Goal: Task Accomplishment & Management: Use online tool/utility

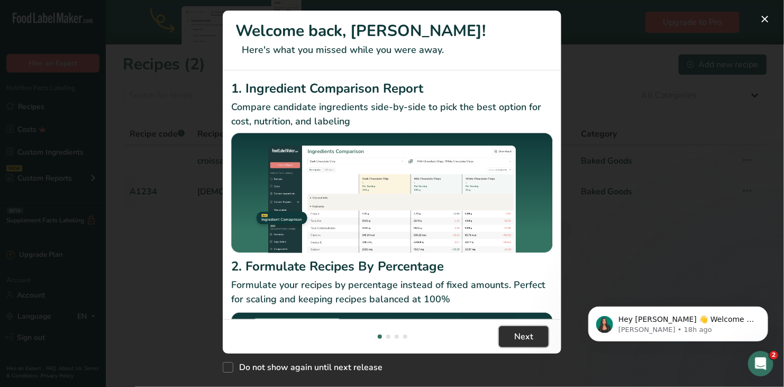
click at [524, 335] on span "Next" at bounding box center [523, 336] width 19 height 13
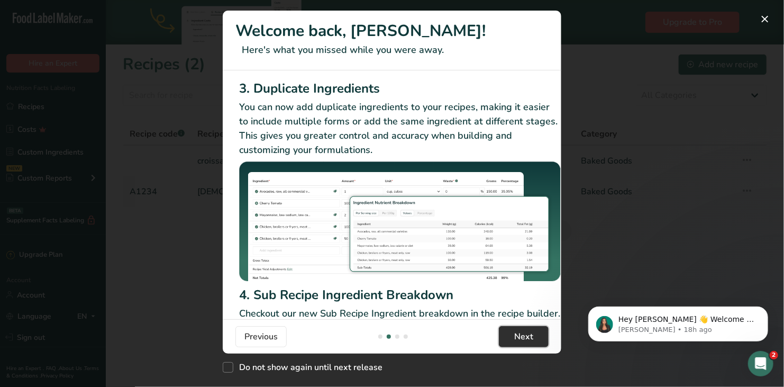
click at [524, 335] on span "Next" at bounding box center [523, 336] width 19 height 13
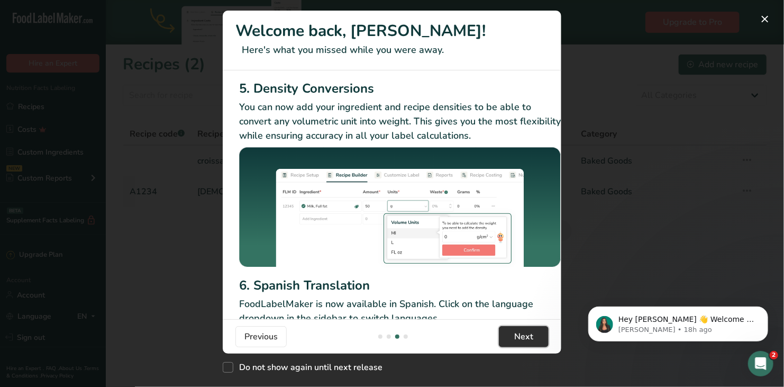
click at [524, 335] on span "Next" at bounding box center [523, 336] width 19 height 13
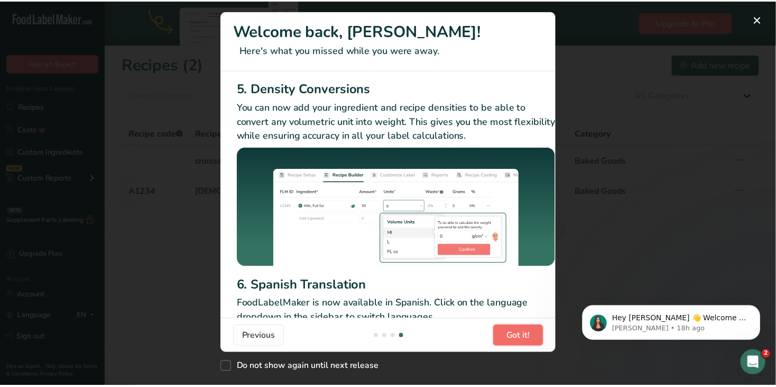
scroll to position [0, 1015]
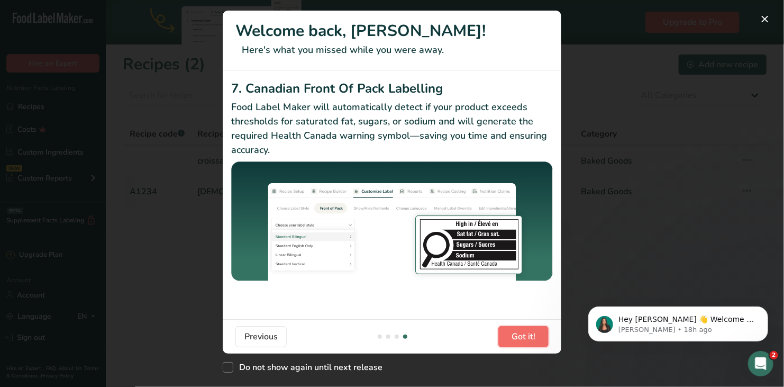
click at [524, 335] on span "Got it!" at bounding box center [523, 336] width 24 height 13
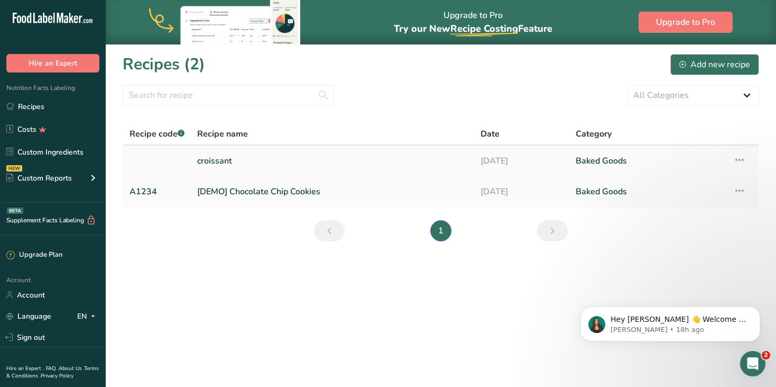
click at [222, 159] on link "croissant" at bounding box center [332, 161] width 271 height 22
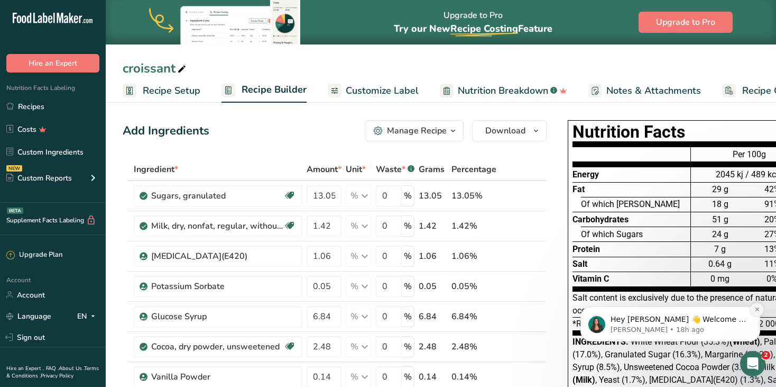
click at [756, 310] on icon "Dismiss notification" at bounding box center [757, 309] width 4 height 4
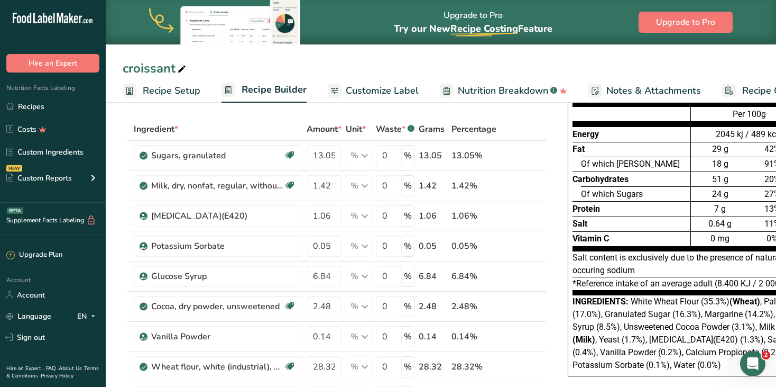
scroll to position [45, 0]
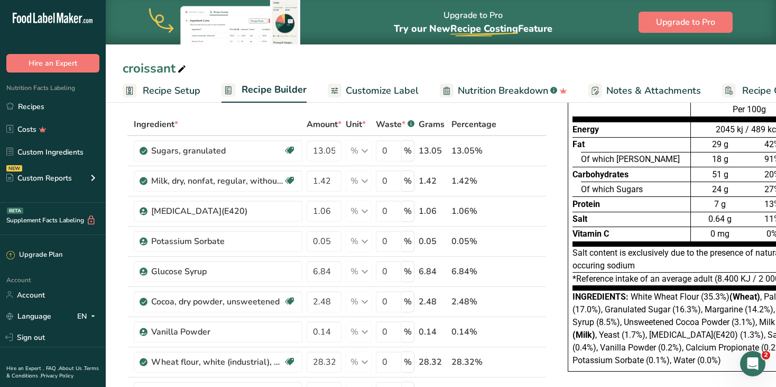
drag, startPoint x: 571, startPoint y: 126, endPoint x: 667, endPoint y: 226, distance: 139.1
click at [667, 226] on div "Energy Fat Of which Saturates Carbohydrates Of which Sugars Protein Salt Vitami…" at bounding box center [632, 171] width 118 height 150
copy div "Energy Fat Of which Saturates Carbohydrates Of which Sugars Protein Salt Vitami…"
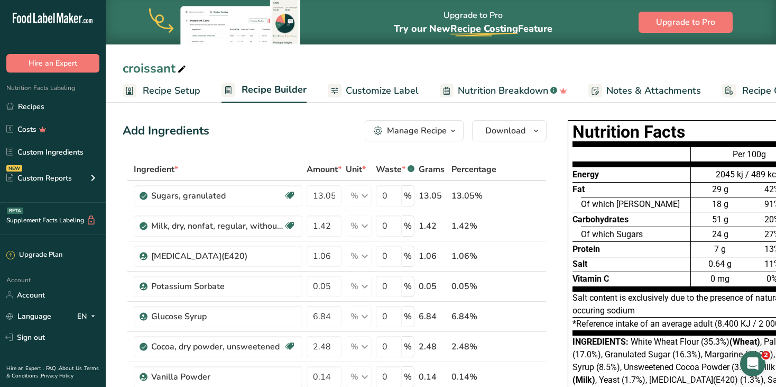
scroll to position [0, 50]
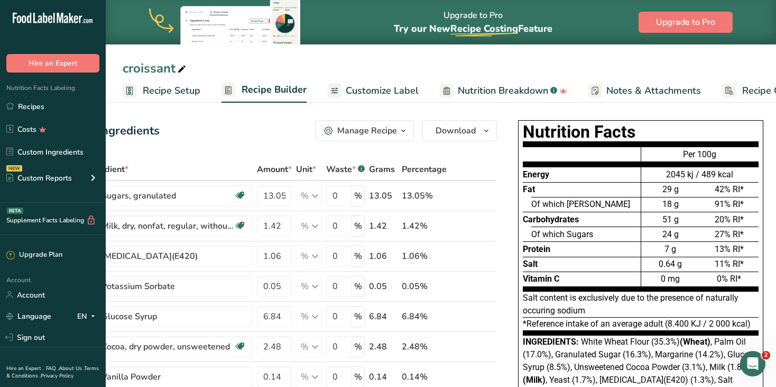
drag, startPoint x: 572, startPoint y: 127, endPoint x: 772, endPoint y: 152, distance: 202.0
click at [772, 152] on div "Nutrition Facts Energy Fat Of which Saturates Carbohydrates Of which Sugars Pro…" at bounding box center [640, 273] width 275 height 315
copy div "Nutrition Facts Energy Fat Of which Saturates Carbohydrates Of which Sugars Pro…"
drag, startPoint x: 522, startPoint y: 296, endPoint x: 756, endPoint y: 326, distance: 236.1
click at [756, 326] on div "Nutrition Facts Energy Fat Of which Saturates Carbohydrates Of which Sugars Pro…" at bounding box center [640, 268] width 245 height 296
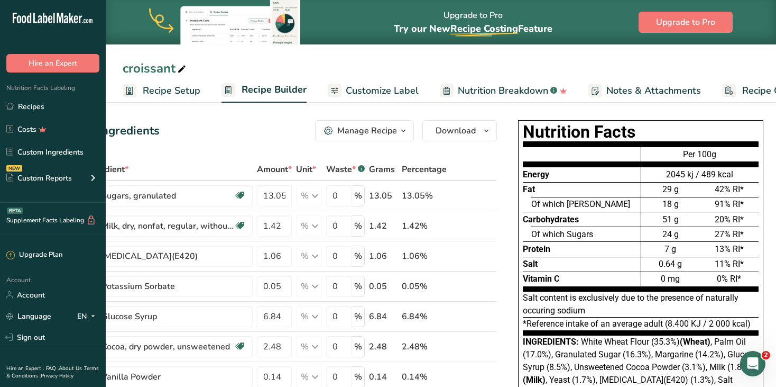
copy div "Salt content is exclusively due to the presence of naturally occuring sodium *R…"
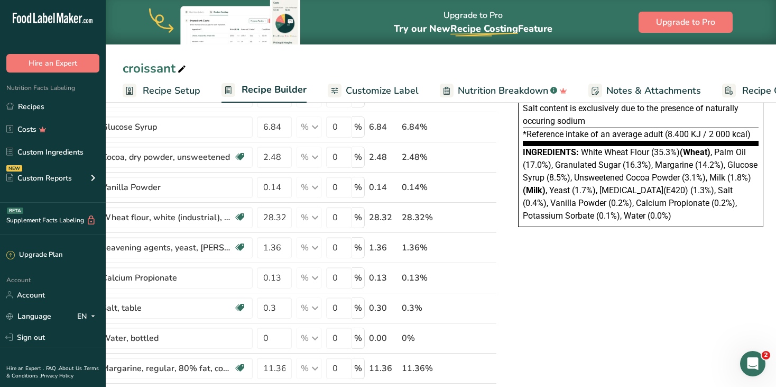
scroll to position [190, 0]
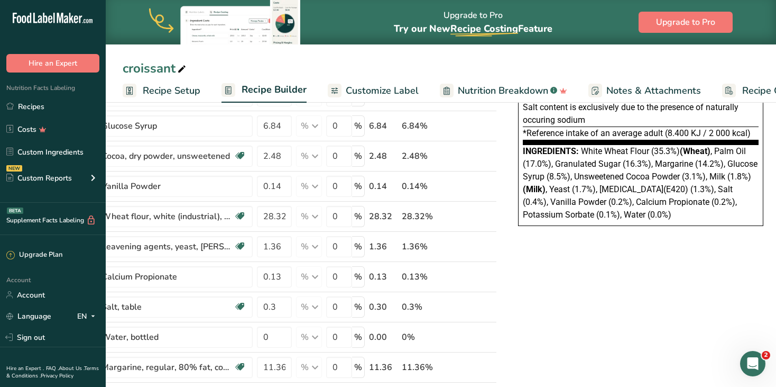
click at [490, 88] on span "Nutrition Breakdown" at bounding box center [503, 91] width 90 height 14
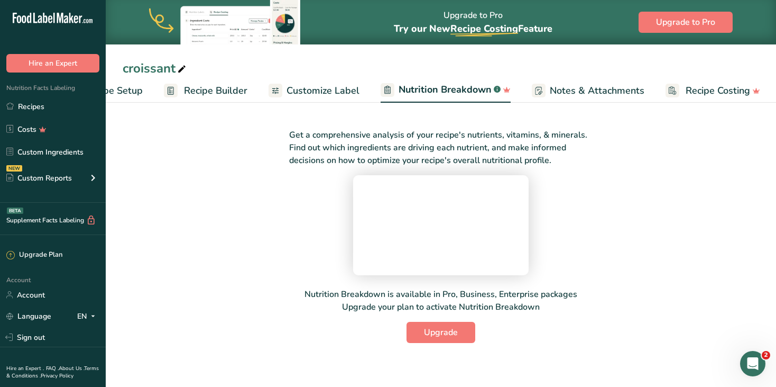
click at [321, 87] on span "Customize Label" at bounding box center [323, 91] width 73 height 14
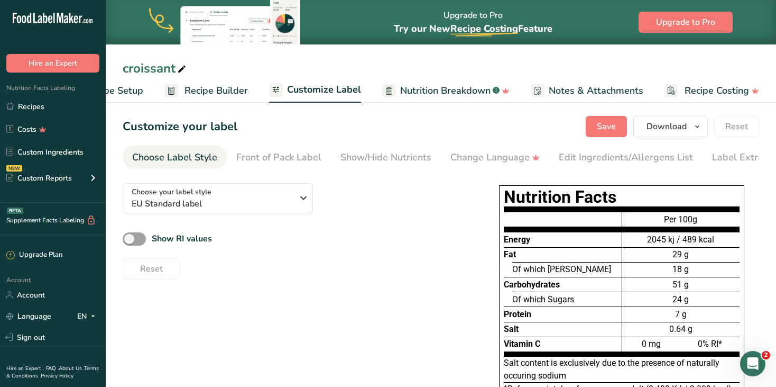
click at [198, 159] on div "Choose Label Style" at bounding box center [174, 157] width 85 height 14
click at [301, 201] on icon "button" at bounding box center [303, 197] width 13 height 19
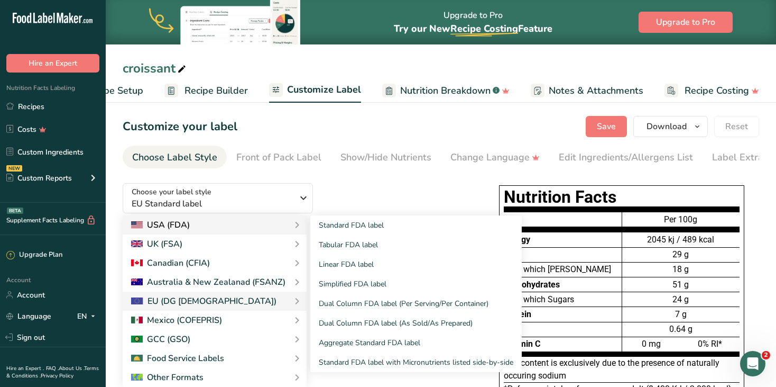
click at [205, 228] on div "USA (FDA)" at bounding box center [214, 224] width 167 height 13
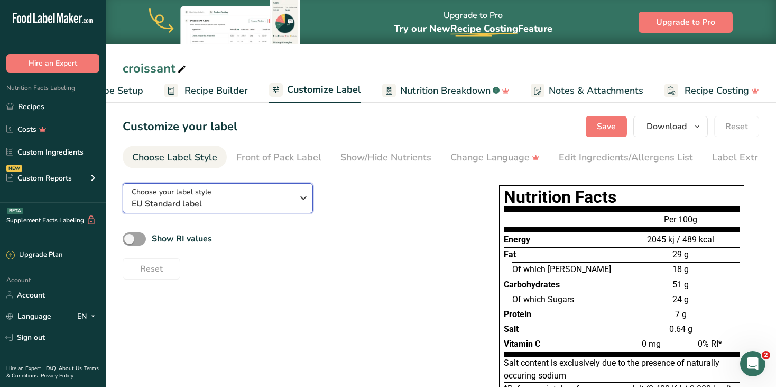
click at [302, 202] on icon "button" at bounding box center [303, 197] width 13 height 19
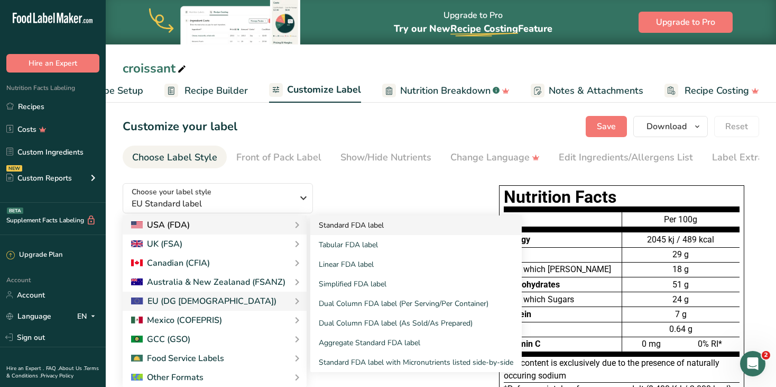
click at [332, 226] on link "Standard FDA label" at bounding box center [415, 225] width 211 height 20
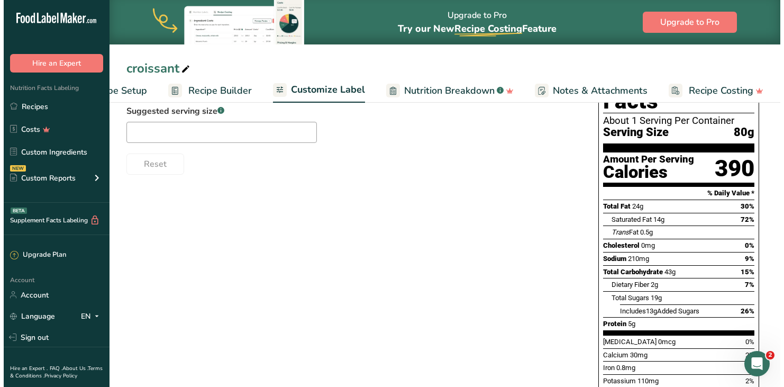
scroll to position [132, 0]
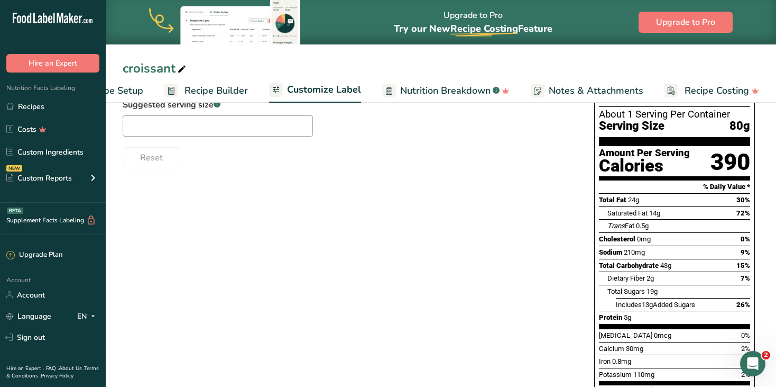
click at [133, 91] on span "Recipe Setup" at bounding box center [115, 91] width 58 height 14
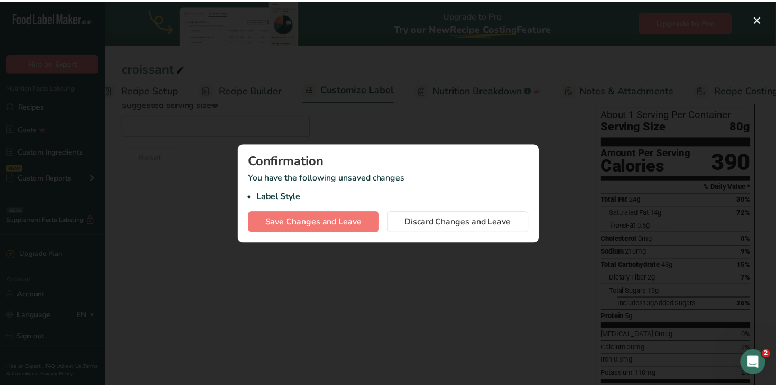
scroll to position [0, 3]
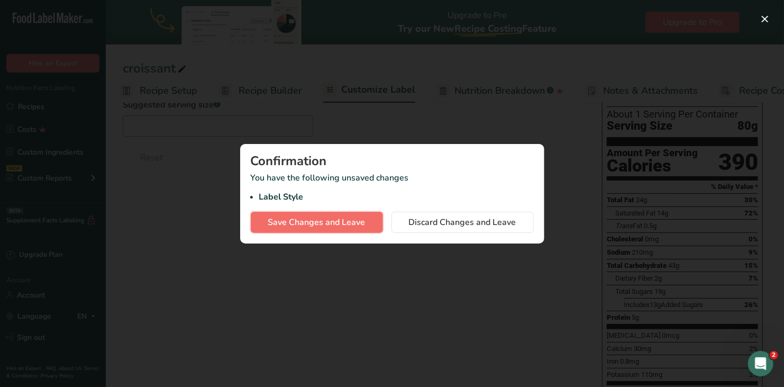
click at [340, 220] on span "Save Changes and Leave" at bounding box center [316, 222] width 97 height 13
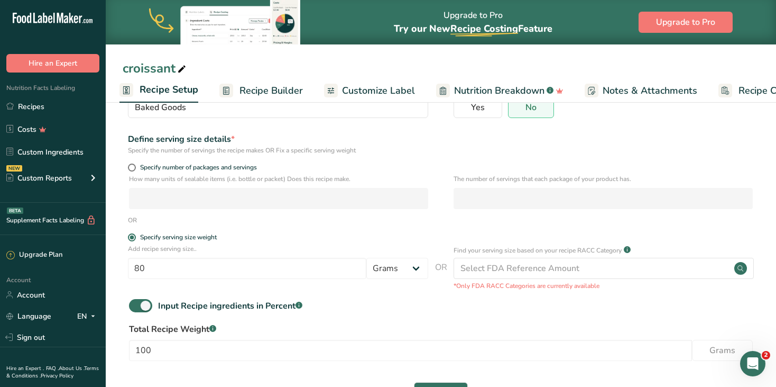
scroll to position [142, 0]
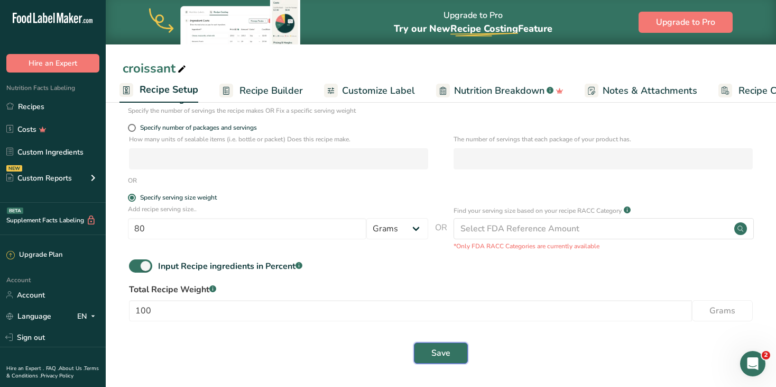
click at [447, 349] on span "Save" at bounding box center [440, 352] width 19 height 13
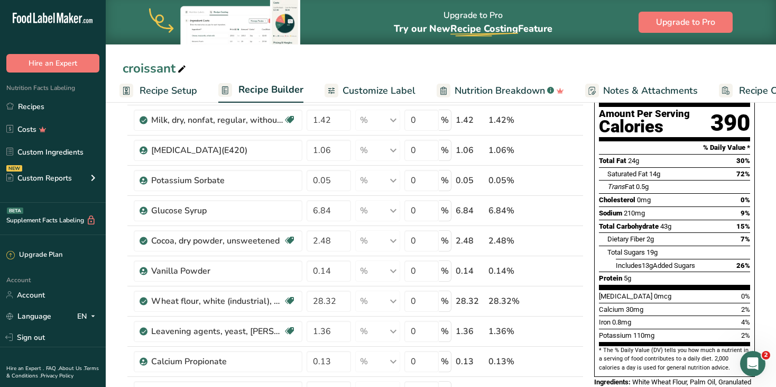
scroll to position [104, 0]
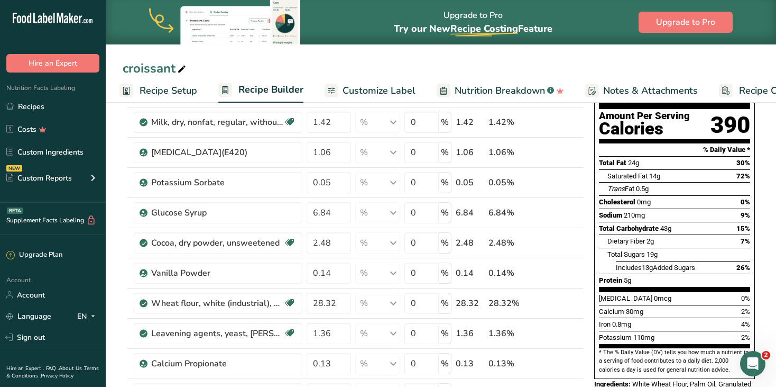
click at [668, 208] on div "Sodium 210mg 9%" at bounding box center [674, 214] width 151 height 13
drag, startPoint x: 599, startPoint y: 139, endPoint x: 572, endPoint y: 152, distance: 30.7
click at [572, 154] on icon at bounding box center [577, 158] width 13 height 8
type input "0.05"
type input "1.06"
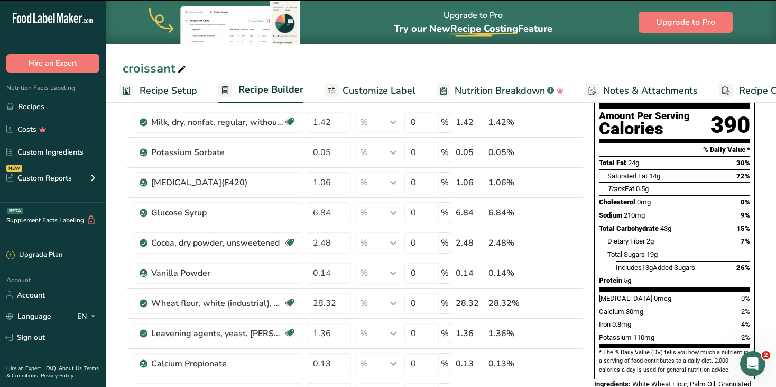
drag, startPoint x: 600, startPoint y: 137, endPoint x: 636, endPoint y: 196, distance: 69.1
click at [636, 196] on section "Total Fat 24g 30% Saturated Fat 14g 72% Trans Fat 0.5g Cholesterol 0mg 0% Sodiu…" at bounding box center [674, 223] width 151 height 135
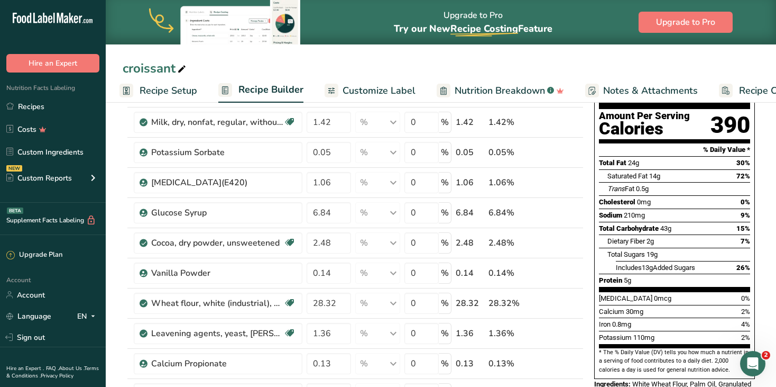
click at [601, 159] on span "Total Fat" at bounding box center [612, 163] width 27 height 8
click at [598, 138] on div "Nutrition Facts About 1 Serving Per Container Serving Size 80g Amount Per Servi…" at bounding box center [674, 197] width 161 height 362
drag, startPoint x: 600, startPoint y: 138, endPoint x: 719, endPoint y: 341, distance: 234.6
click at [719, 341] on div "Nutrition Facts About 1 Serving Per Container Serving Size 80g Amount Per Servi…" at bounding box center [674, 197] width 161 height 362
copy div "Total Fat 24g 30% Saturated Fat 14g 72% Trans Fat 0.5g Cholesterol 0mg 0% Sodiu…"
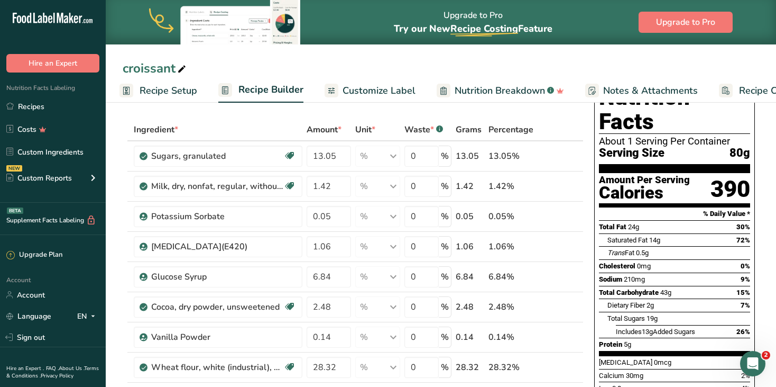
scroll to position [39, 0]
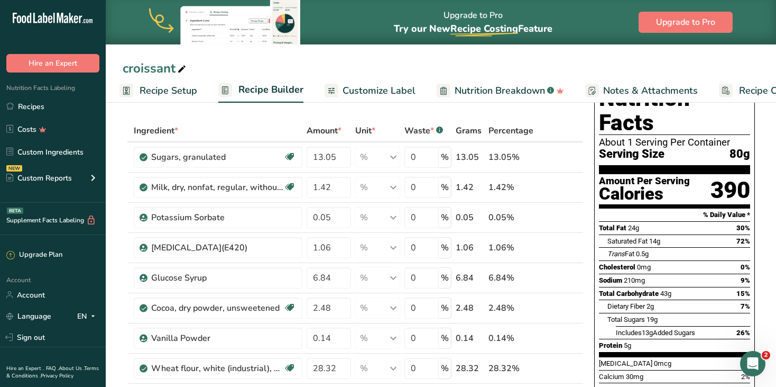
click at [602, 137] on div "About 1 Serving Per Container" at bounding box center [674, 142] width 151 height 11
drag, startPoint x: 599, startPoint y: 116, endPoint x: 750, endPoint y: 162, distance: 158.7
click at [750, 162] on div "Nutrition Facts About 1 Serving Per Container Serving Size 80g Amount Per Servi…" at bounding box center [674, 262] width 161 height 362
copy div "About 1 Serving Per Container Serving Size 80g Amount Per Serving Calories 390"
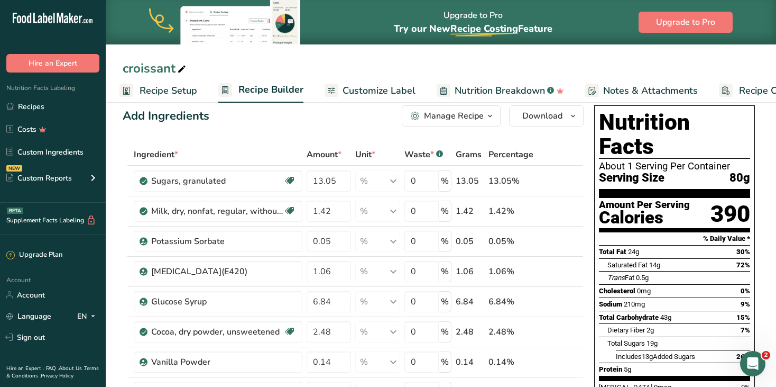
scroll to position [0, 0]
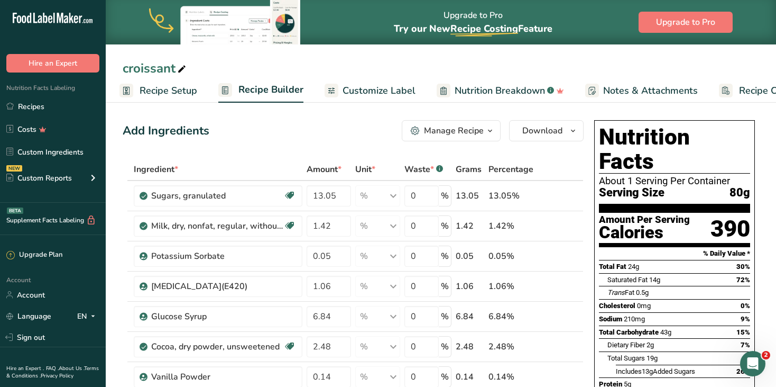
drag, startPoint x: 599, startPoint y: 139, endPoint x: 749, endPoint y: 203, distance: 162.9
click at [749, 203] on div "Nutrition Facts About 1 Serving Per Container Serving Size 80g Amount Per Servi…" at bounding box center [674, 301] width 161 height 362
copy div "Nutrition Facts About 1 Serving Per Container Serving Size 80g Amount Per Servi…"
click at [605, 247] on section "% Daily Value *" at bounding box center [674, 253] width 151 height 13
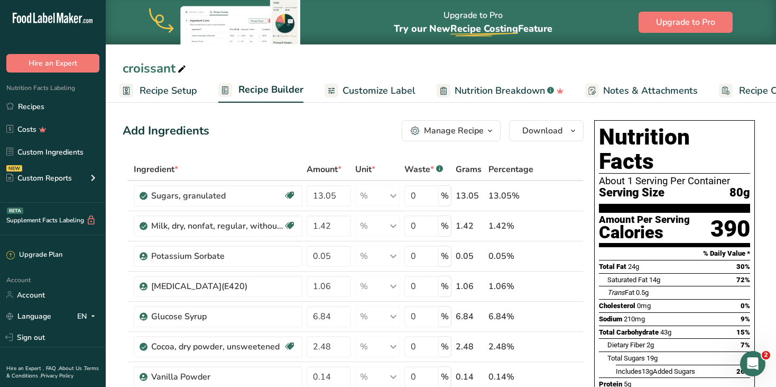
click at [702, 247] on section "% Daily Value *" at bounding box center [674, 253] width 151 height 13
drag, startPoint x: 607, startPoint y: 226, endPoint x: 655, endPoint y: 236, distance: 49.3
click at [655, 236] on div "Nutrition Facts About 1 Serving Per Container Serving Size 80g Amount Per Servi…" at bounding box center [674, 301] width 161 height 362
copy div "% Daily Value * Total Fat 24g"
click at [638, 247] on section "% Daily Value *" at bounding box center [674, 253] width 151 height 13
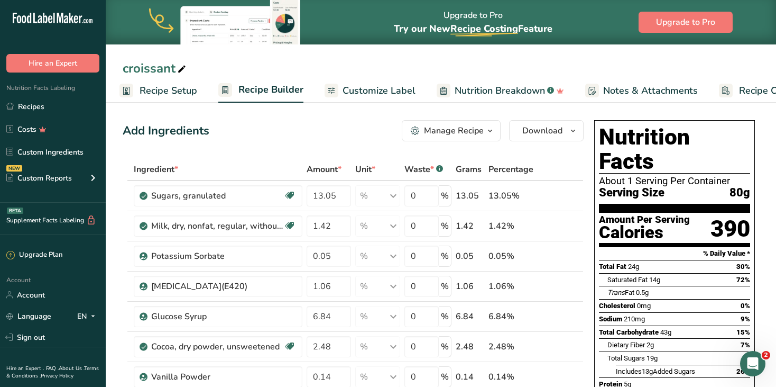
drag, startPoint x: 683, startPoint y: 227, endPoint x: 749, endPoint y: 243, distance: 68.0
click at [749, 243] on div "Nutrition Facts About 1 Serving Per Container Serving Size 80g Amount Per Servi…" at bounding box center [674, 301] width 161 height 362
copy div "% Daily Value * Total Fat 24g 30%"
click at [606, 286] on div at bounding box center [603, 292] width 8 height 13
drag, startPoint x: 608, startPoint y: 253, endPoint x: 752, endPoint y: 255, distance: 144.4
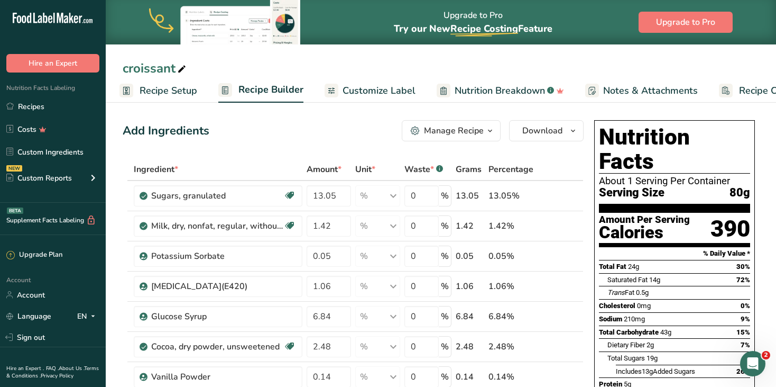
click at [752, 255] on div "Nutrition Facts About 1 Serving Per Container Serving Size 80g Amount Per Servi…" at bounding box center [674, 301] width 161 height 362
copy div "Saturated Fat 14g 72%"
click at [606, 273] on div at bounding box center [603, 279] width 8 height 13
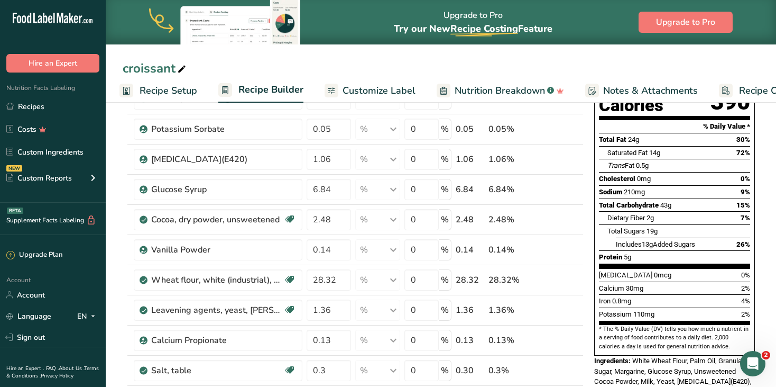
scroll to position [140, 0]
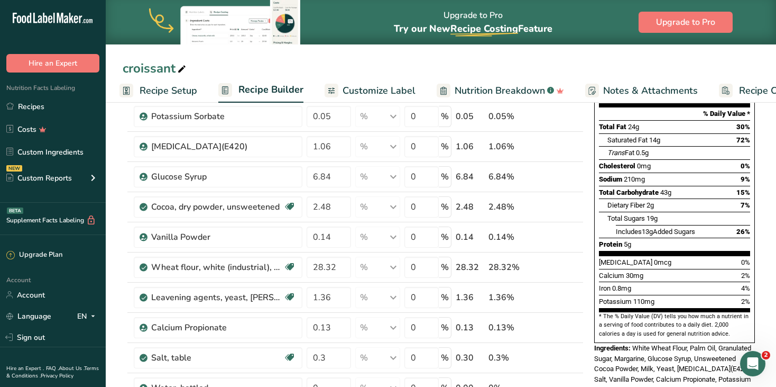
drag, startPoint x: 608, startPoint y: 254, endPoint x: 705, endPoint y: 309, distance: 111.8
click at [705, 309] on div "Nutrition Facts About 1 Serving Per Container Serving Size 80g Amount Per Servi…" at bounding box center [674, 161] width 161 height 362
click at [627, 284] on span "0.8mg" at bounding box center [621, 288] width 19 height 8
click at [619, 149] on icon "Trans" at bounding box center [616, 153] width 17 height 8
drag, startPoint x: 608, startPoint y: 115, endPoint x: 725, endPoint y: 373, distance: 283.7
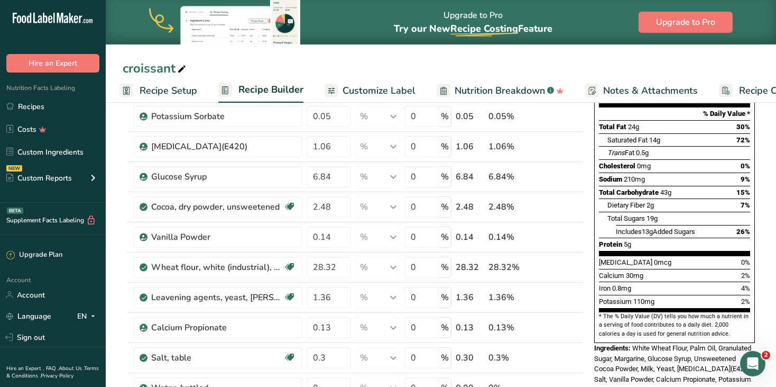
click at [725, 373] on div "Nutrition Facts About 1 Serving Per Container Serving Size 80g Amount Per Servi…" at bounding box center [674, 192] width 169 height 433
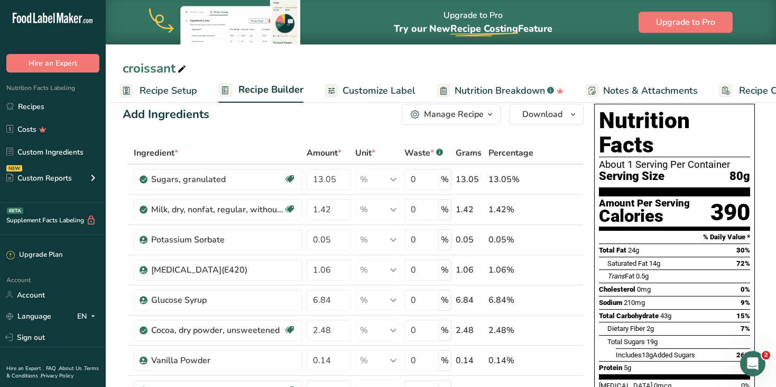
scroll to position [0, 0]
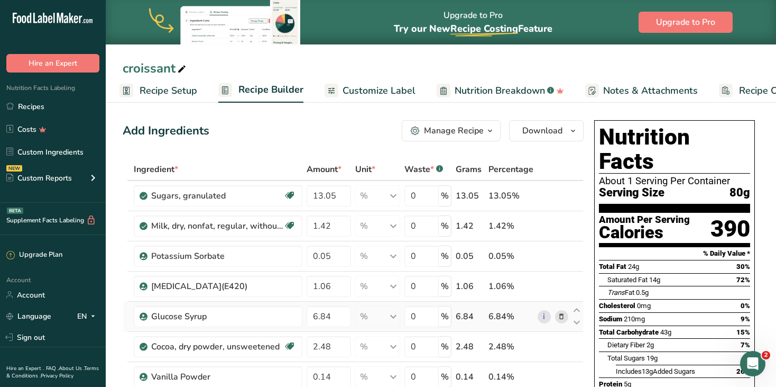
click at [560, 314] on icon at bounding box center [561, 316] width 7 height 11
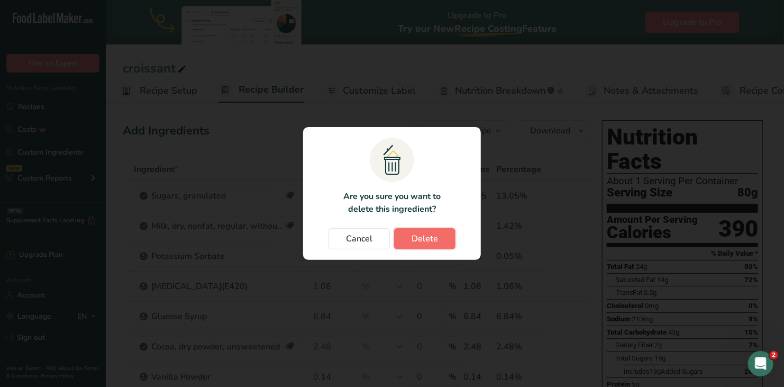
click at [428, 238] on span "Delete" at bounding box center [424, 238] width 26 height 13
type input "2.48"
type input "0.14"
type input "28.32"
type input "1.36"
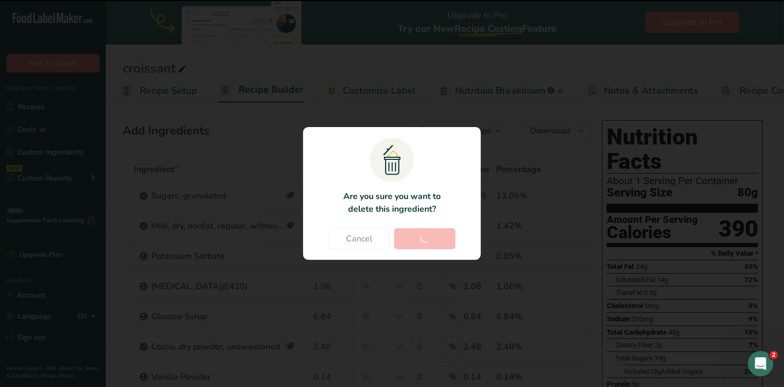
type input "0.13"
type input "0.3"
type input "11.36"
type input "13.63"
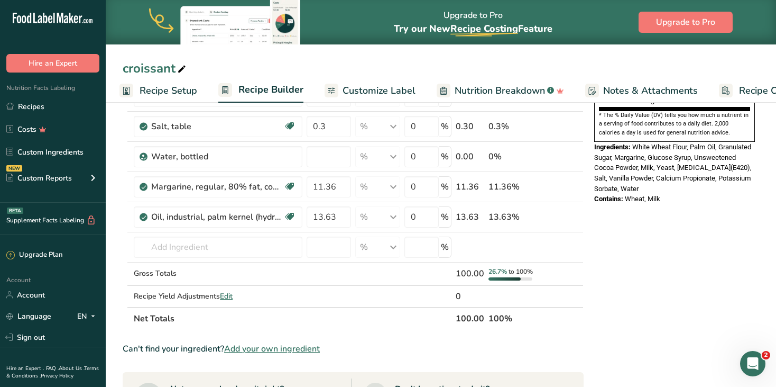
scroll to position [353, 0]
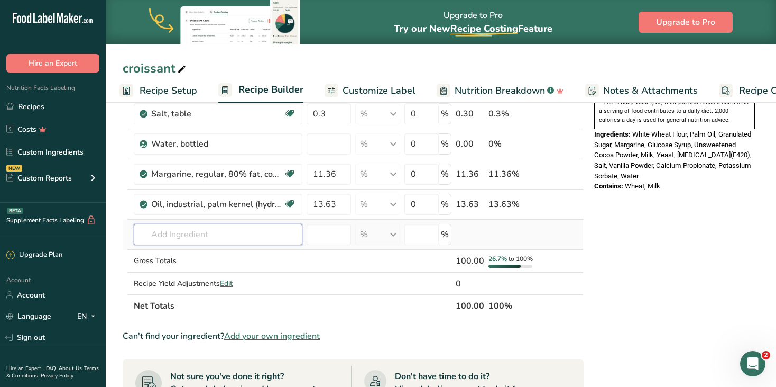
click at [161, 233] on input "text" at bounding box center [218, 234] width 169 height 21
type input "glucose syruo"
click at [179, 254] on p "Glucose Syrup" at bounding box center [171, 255] width 58 height 11
type input "Glucose Syrup"
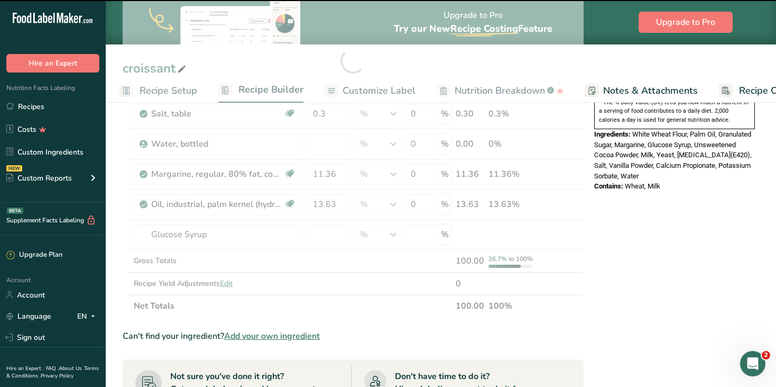
type input "0"
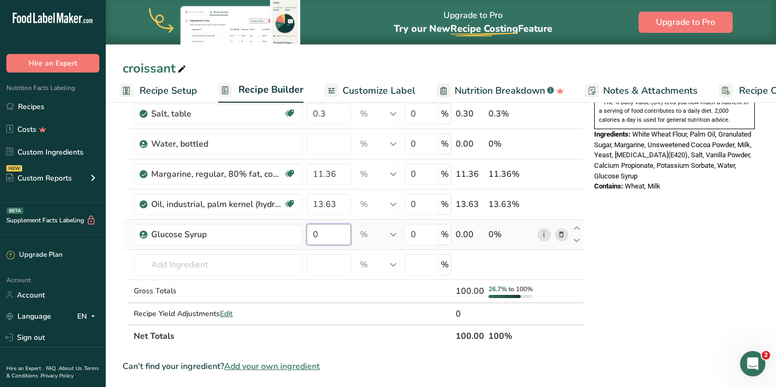
click at [317, 231] on input "0" at bounding box center [329, 234] width 44 height 21
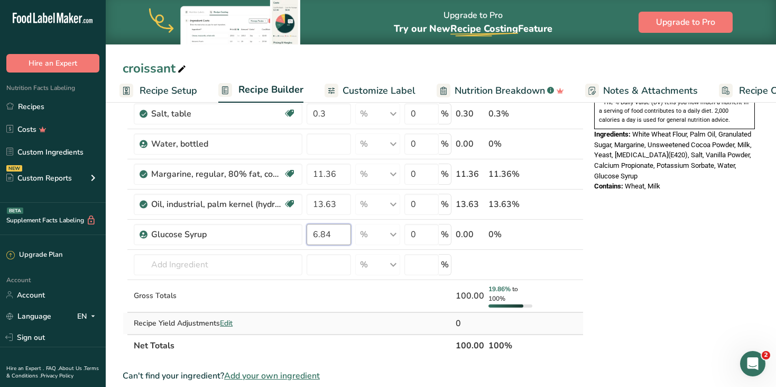
type input "6.84"
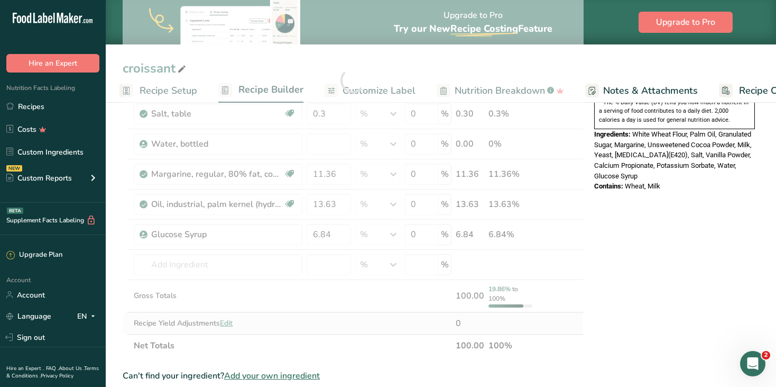
click at [365, 319] on div "Ingredient * Amount * Unit * Waste * .a-a{fill:#347362;}.b-a{fill:#fff;} Grams …" at bounding box center [353, 80] width 461 height 551
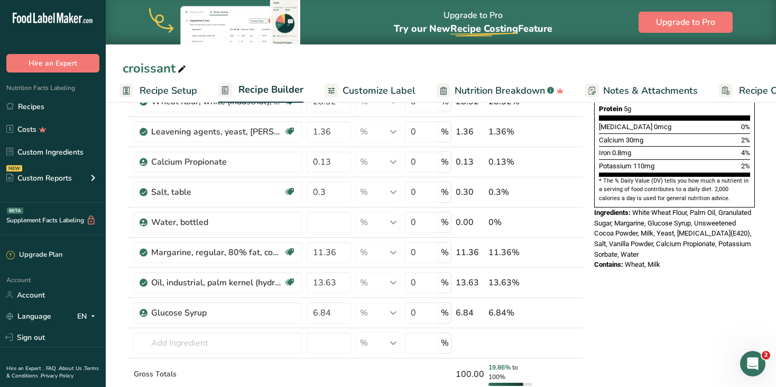
scroll to position [295, 0]
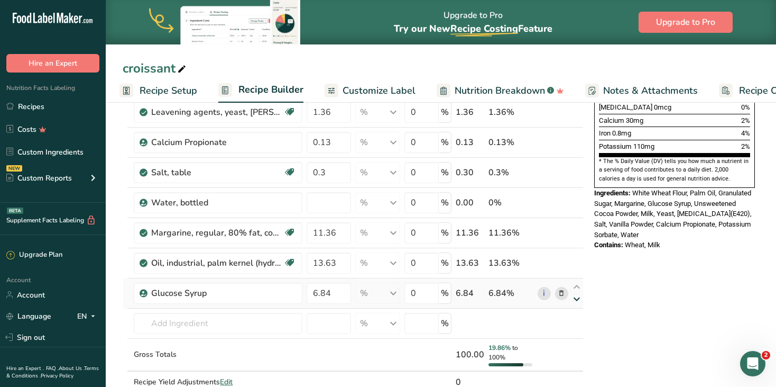
click at [577, 295] on icon at bounding box center [577, 299] width 13 height 8
click at [541, 289] on link "i" at bounding box center [544, 293] width 13 height 13
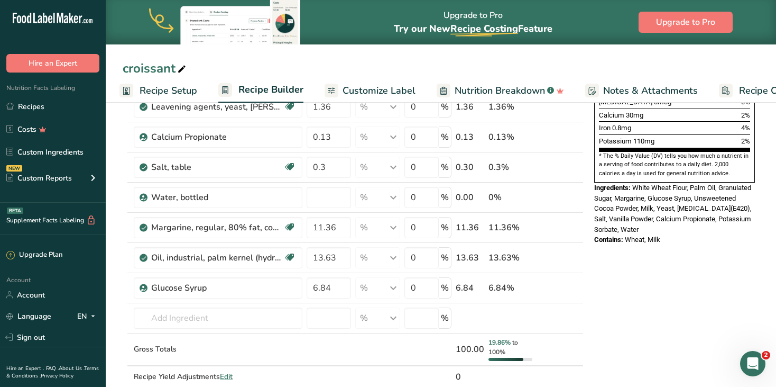
scroll to position [319, 0]
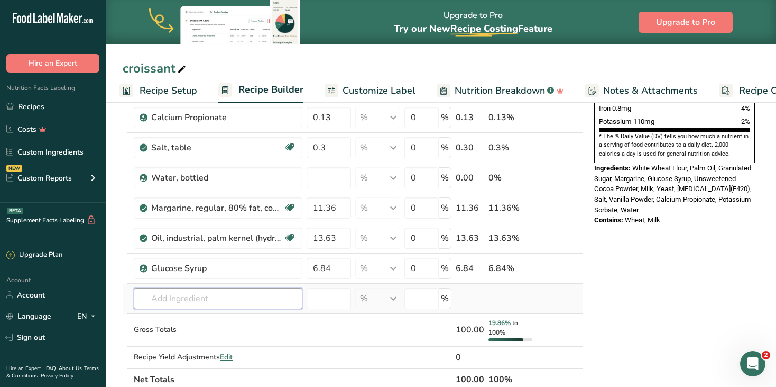
click at [155, 296] on input "text" at bounding box center [218, 298] width 169 height 21
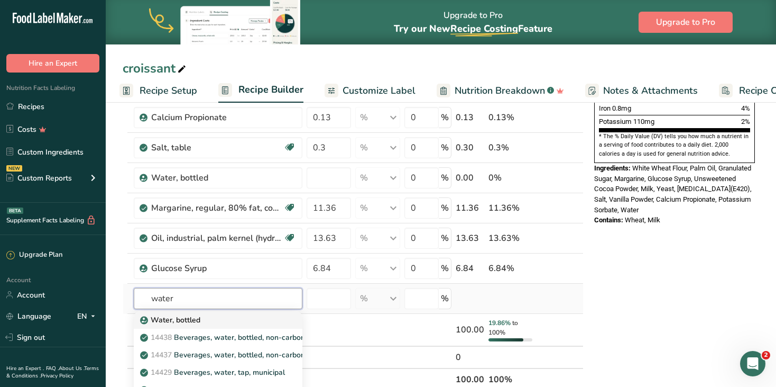
type input "water"
click at [171, 316] on p "Water, bottled" at bounding box center [171, 319] width 58 height 11
type input "Water, bottled"
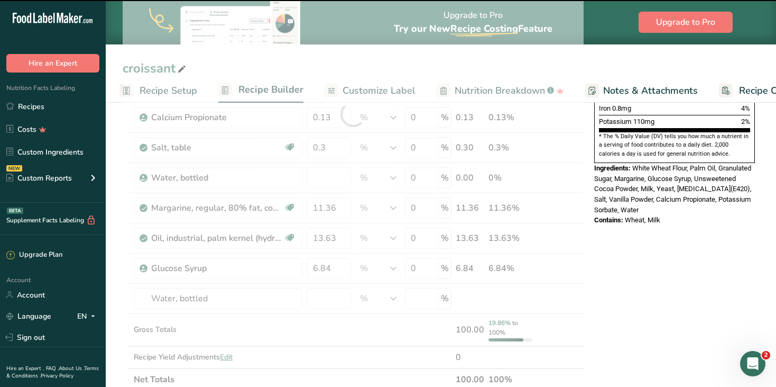
type input "0"
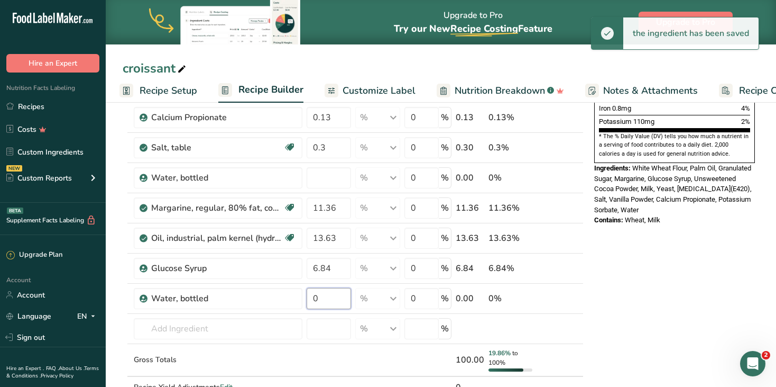
click at [321, 296] on input "0" at bounding box center [329, 298] width 44 height 21
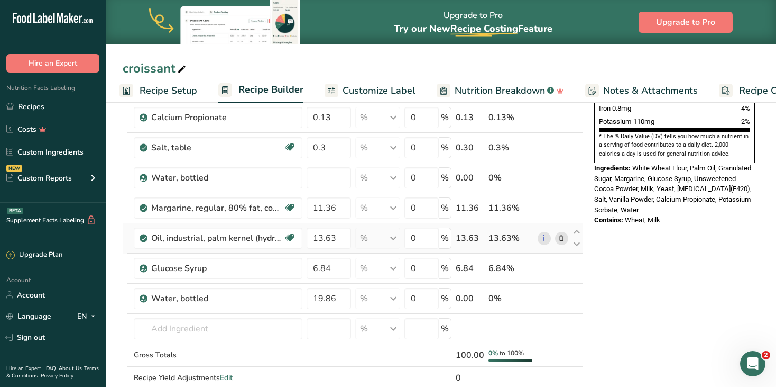
click at [532, 247] on div "Ingredient * Amount * Unit * Waste * .a-a{fill:#347362;}.b-a{fill:#fff;} Grams …" at bounding box center [353, 125] width 461 height 572
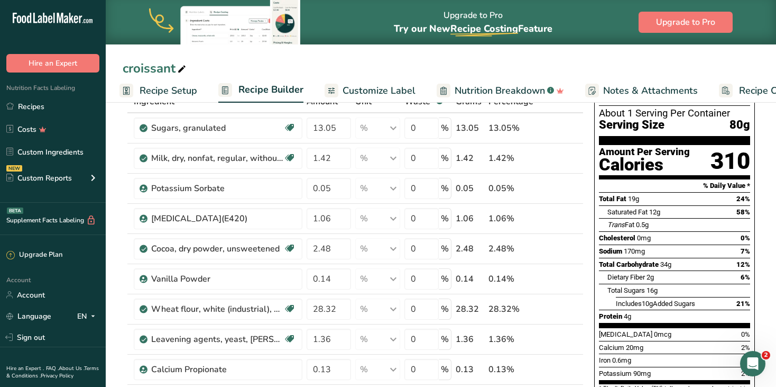
scroll to position [65, 0]
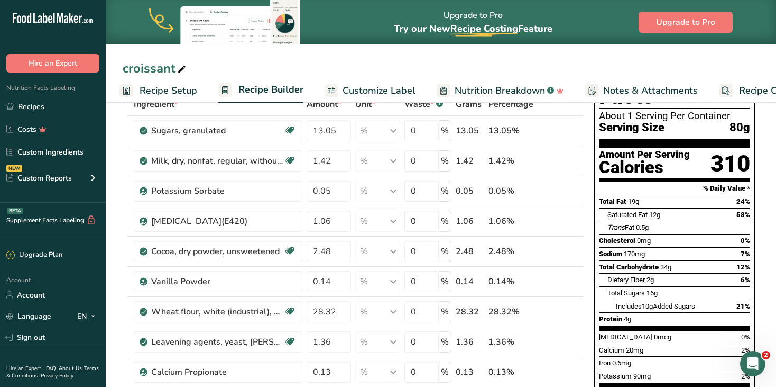
click at [759, 115] on div "Nutrition Facts About 1 Serving Per Container Serving Size 80g Amount Per Servi…" at bounding box center [674, 267] width 169 height 433
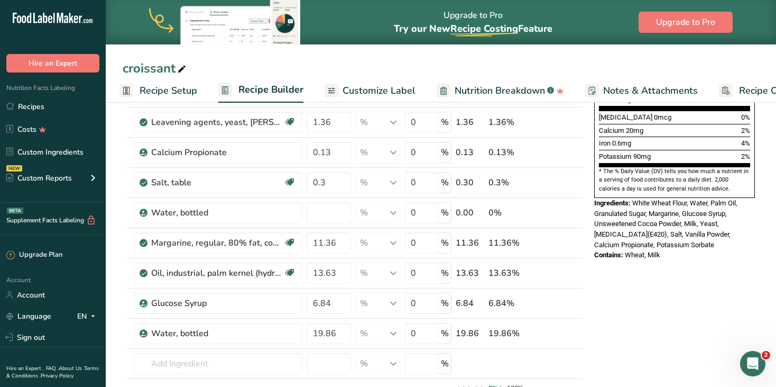
scroll to position [321, 0]
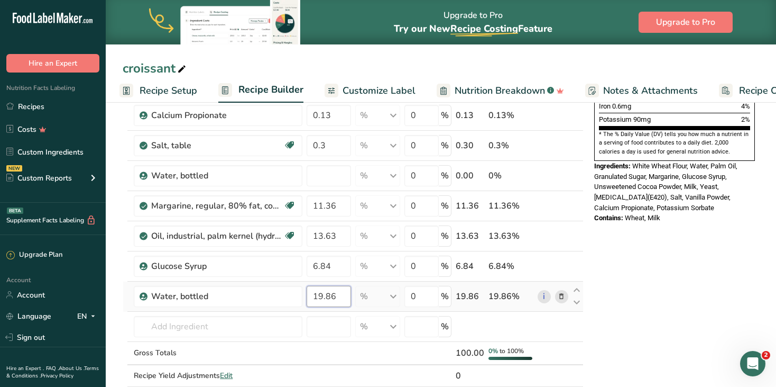
click at [334, 294] on input "19.86" at bounding box center [329, 296] width 44 height 21
type input "1"
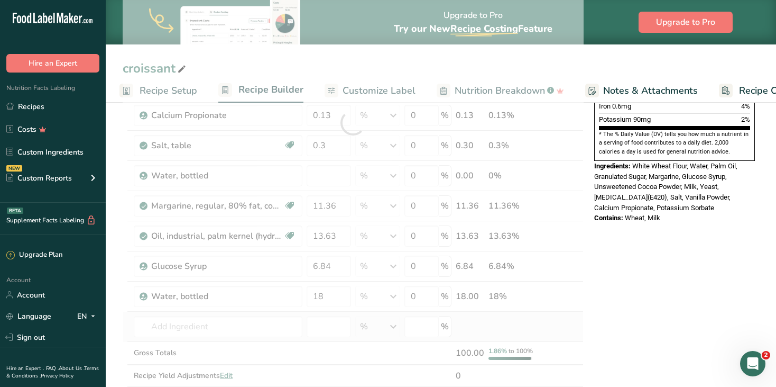
click at [549, 318] on div "Ingredient * Amount * Unit * Waste * .a-a{fill:#347362;}.b-a{fill:#fff;} Grams …" at bounding box center [353, 123] width 461 height 572
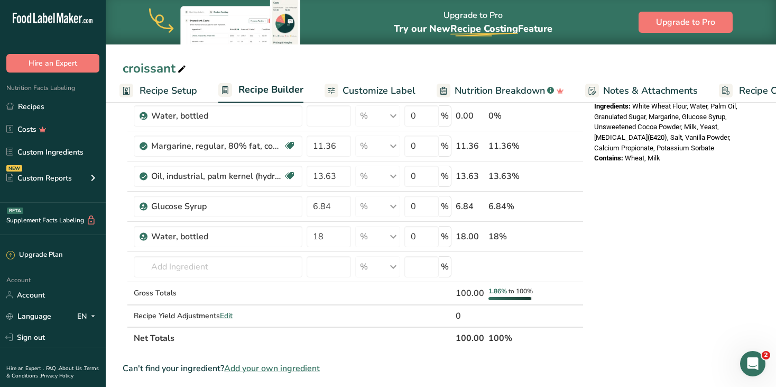
scroll to position [397, 0]
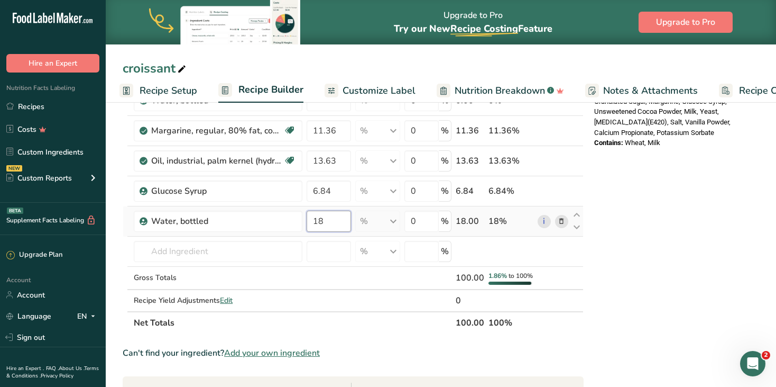
click at [322, 219] on input "18" at bounding box center [329, 220] width 44 height 21
type input "16"
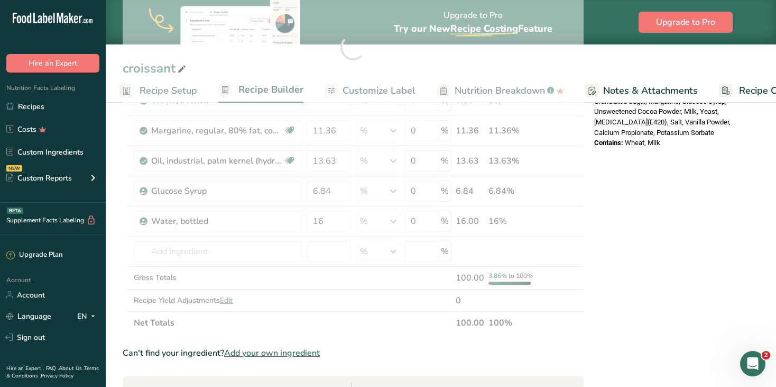
click at [621, 287] on div "Nutrition Facts About 1 Serving Per Container Serving Size 80g Amount Per Servi…" at bounding box center [674, 204] width 169 height 971
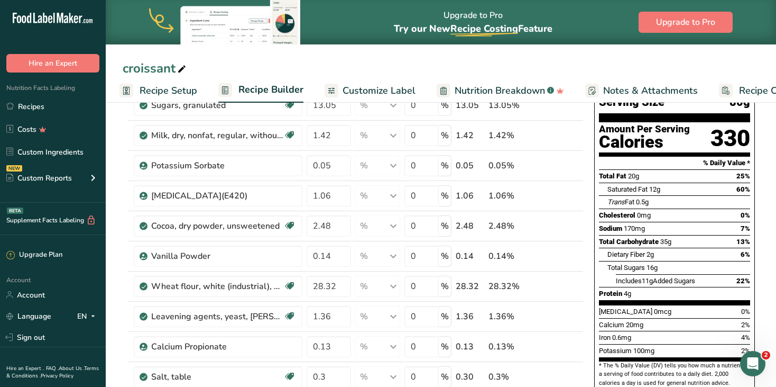
scroll to position [93, 0]
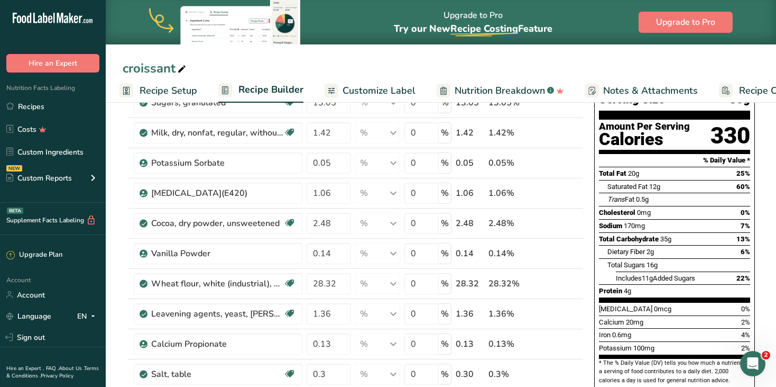
drag, startPoint x: 599, startPoint y: 150, endPoint x: 725, endPoint y: 354, distance: 239.6
click at [725, 354] on div "Nutrition Facts About 1 Serving Per Container Serving Size 80g Amount Per Servi…" at bounding box center [674, 208] width 161 height 362
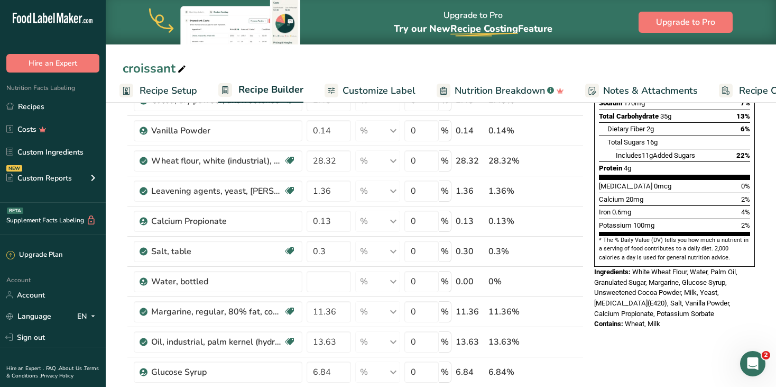
scroll to position [217, 0]
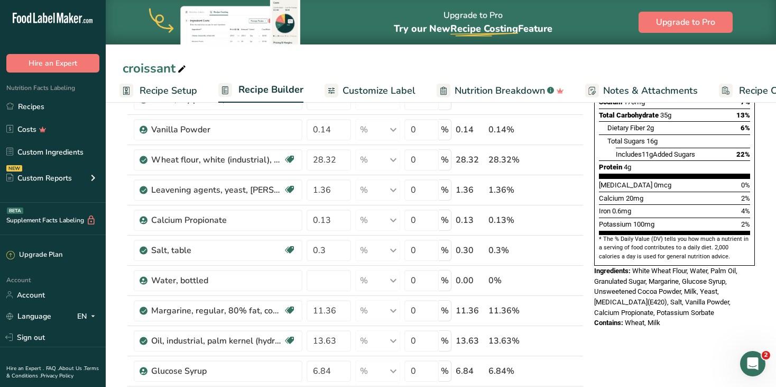
drag, startPoint x: 595, startPoint y: 244, endPoint x: 623, endPoint y: 255, distance: 30.1
click at [623, 265] on div "Ingredients: White Wheat Flour, Water, Palm Oil, Granulated Sugar, Margarine, G…" at bounding box center [674, 291] width 161 height 52
drag, startPoint x: 661, startPoint y: 298, endPoint x: 594, endPoint y: 243, distance: 87.1
click at [594, 243] on div "Nutrition Facts About 1 Serving Per Container Serving Size 80g Amount Per Servi…" at bounding box center [674, 115] width 169 height 433
click at [32, 108] on link "Recipes" at bounding box center [53, 106] width 106 height 20
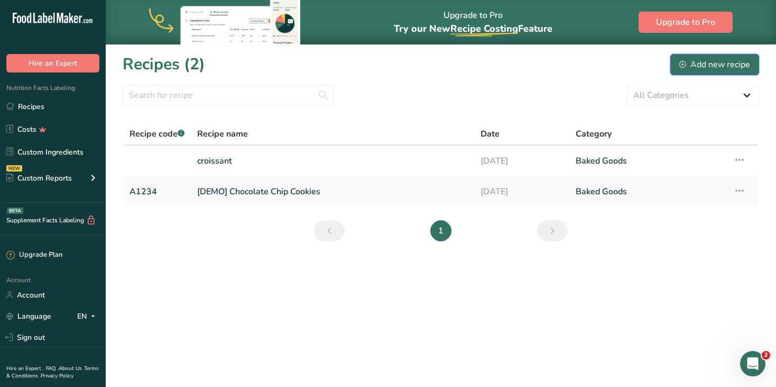
click at [707, 59] on div "Add new recipe" at bounding box center [714, 64] width 71 height 13
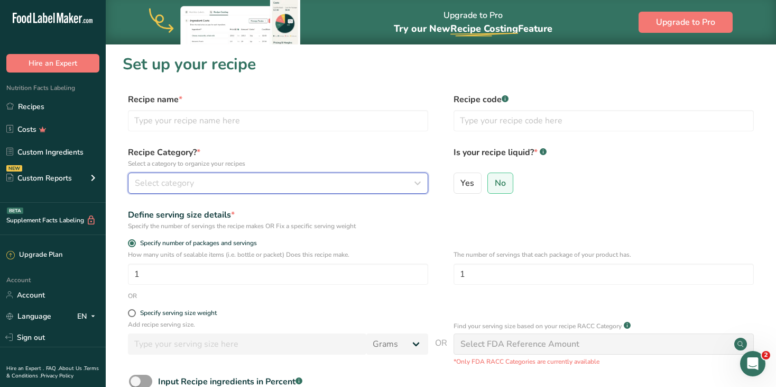
click at [158, 185] on span "Select category" at bounding box center [164, 183] width 59 height 13
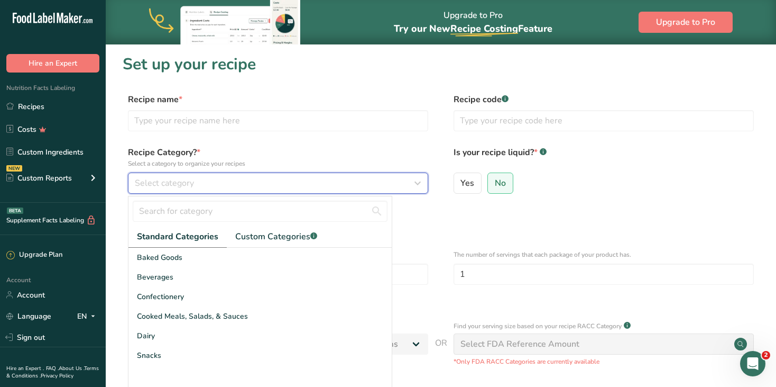
click at [128, 172] on button "Select category" at bounding box center [278, 182] width 300 height 21
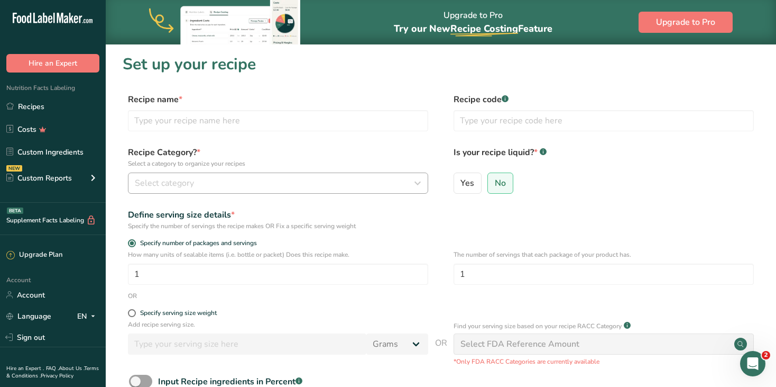
drag, startPoint x: 211, startPoint y: 171, endPoint x: 195, endPoint y: 180, distance: 18.4
click at [195, 180] on div "Recipe Category? * Select a category to organize your recipes Select category S…" at bounding box center [278, 170] width 300 height 48
click at [195, 180] on div "Select category" at bounding box center [275, 183] width 280 height 13
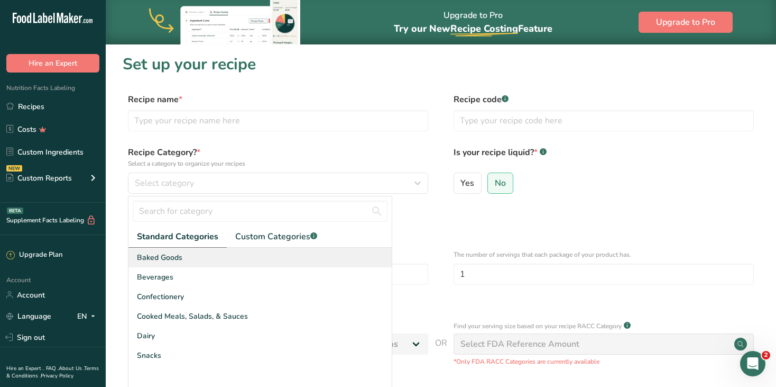
click at [162, 256] on span "Baked Goods" at bounding box center [159, 257] width 45 height 11
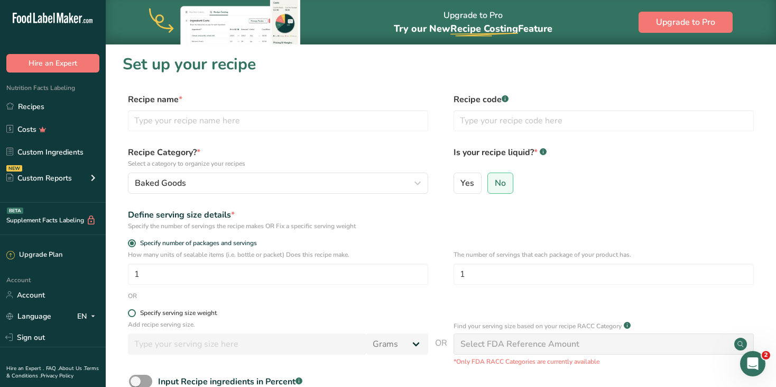
click at [132, 312] on span at bounding box center [132, 313] width 8 height 8
click at [132, 312] on input "Specify serving size weight" at bounding box center [131, 312] width 7 height 7
radio input "true"
radio input "false"
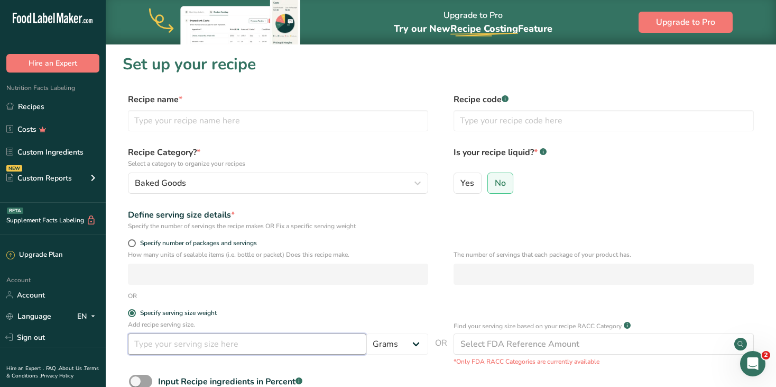
click at [148, 341] on input "number" at bounding box center [247, 343] width 238 height 21
type input "80"
click at [395, 302] on form "Recipe name * Recipe code .a-a{fill:#347362;}.b-a{fill:#fff;} Recipe Category? …" at bounding box center [441, 280] width 637 height 375
click at [133, 243] on span at bounding box center [132, 243] width 8 height 8
click at [133, 243] on input "Specify number of packages and servings" at bounding box center [131, 243] width 7 height 7
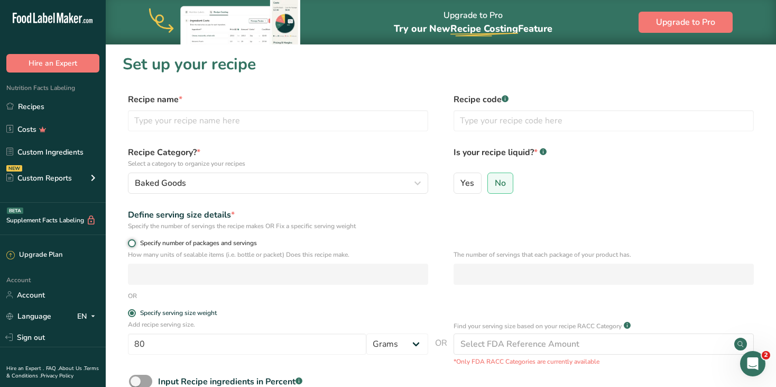
radio input "true"
radio input "false"
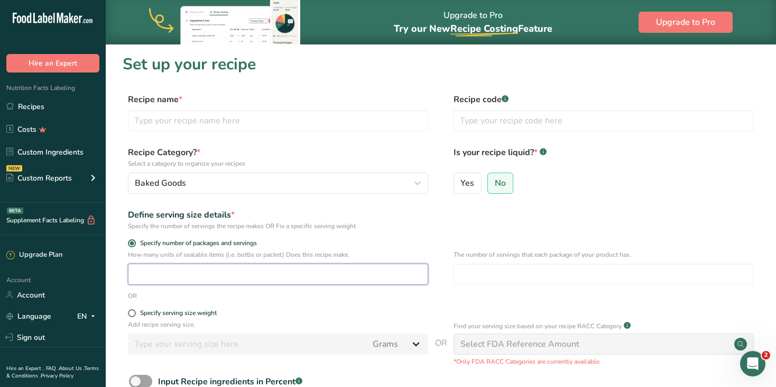
click at [163, 280] on input "number" at bounding box center [278, 273] width 300 height 21
type input "6"
click at [565, 215] on div "Define serving size details * Specify the number of servings the recipe makes O…" at bounding box center [441, 219] width 637 height 22
click at [134, 312] on span at bounding box center [132, 313] width 8 height 8
click at [134, 312] on input "Specify serving size weight" at bounding box center [131, 312] width 7 height 7
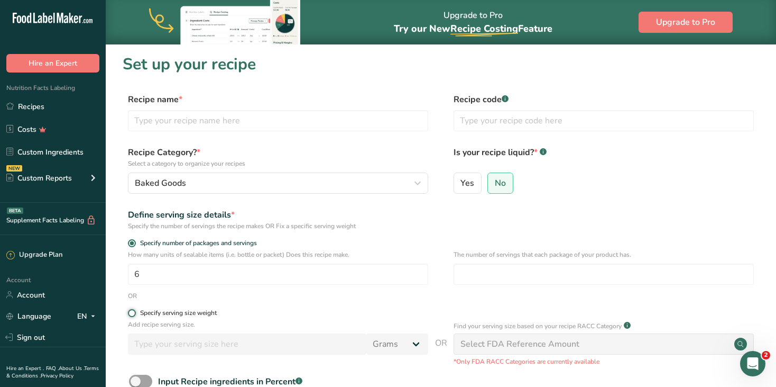
radio input "true"
radio input "false"
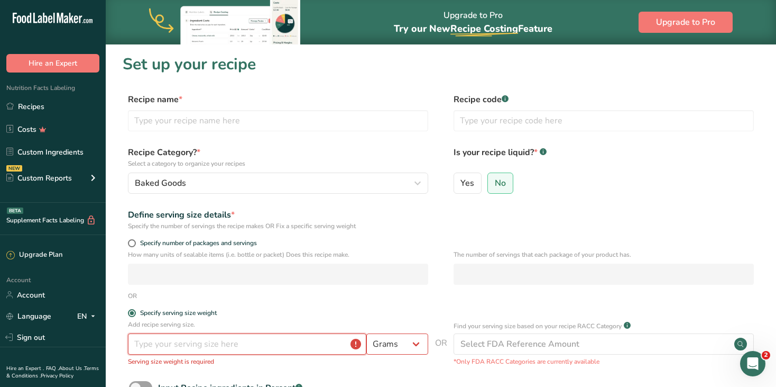
click at [154, 339] on input "number" at bounding box center [247, 343] width 238 height 21
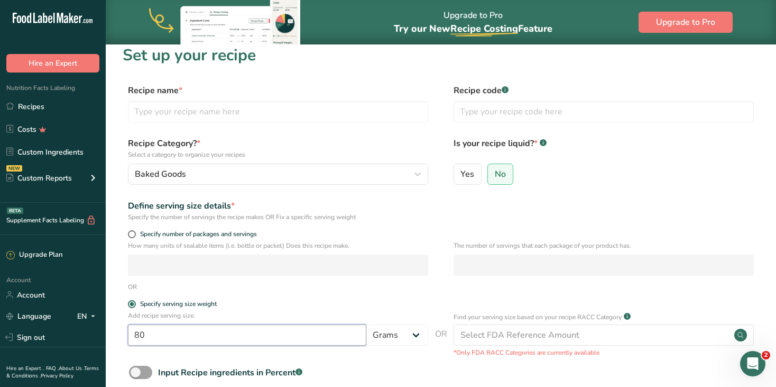
scroll to position [10, 0]
type input "80"
click at [552, 108] on input "text" at bounding box center [604, 110] width 300 height 21
click at [153, 111] on input "text" at bounding box center [278, 110] width 300 height 21
type input "croissant vanilla"
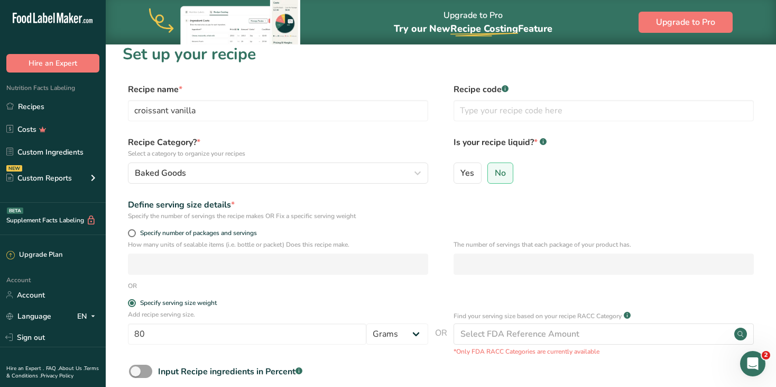
click at [666, 192] on form "Recipe name * croissant vanilla Recipe code .a-a{fill:#347362;}.b-a{fill:#fff;}…" at bounding box center [441, 270] width 637 height 375
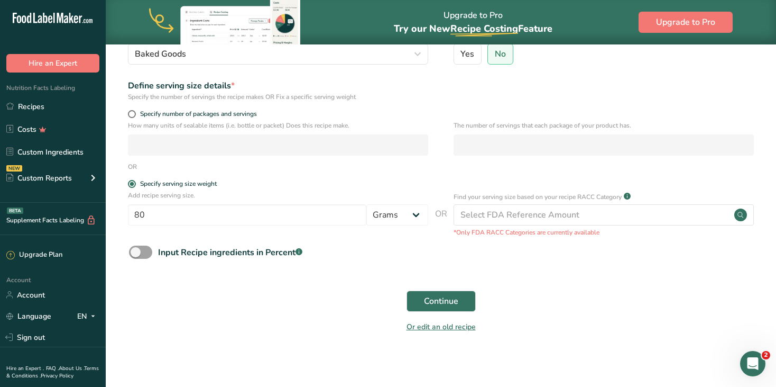
scroll to position [132, 0]
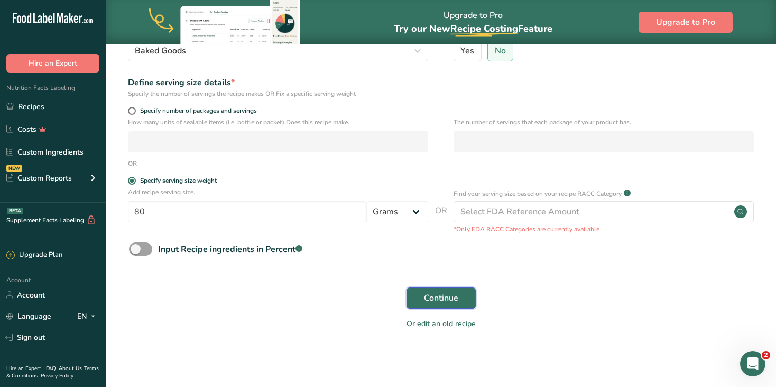
click at [441, 296] on span "Continue" at bounding box center [441, 297] width 34 height 13
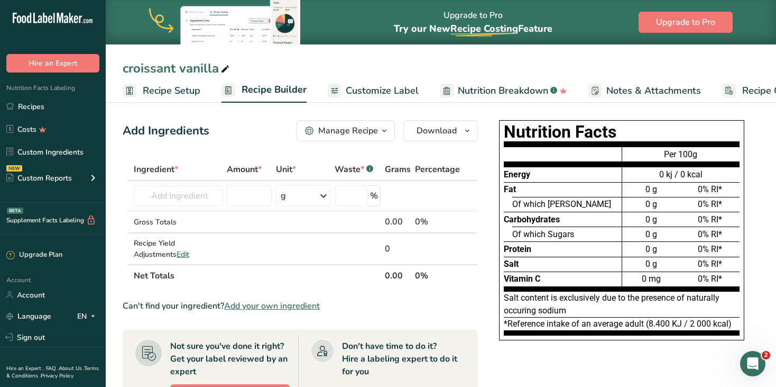
click at [389, 131] on span "button" at bounding box center [384, 130] width 13 height 13
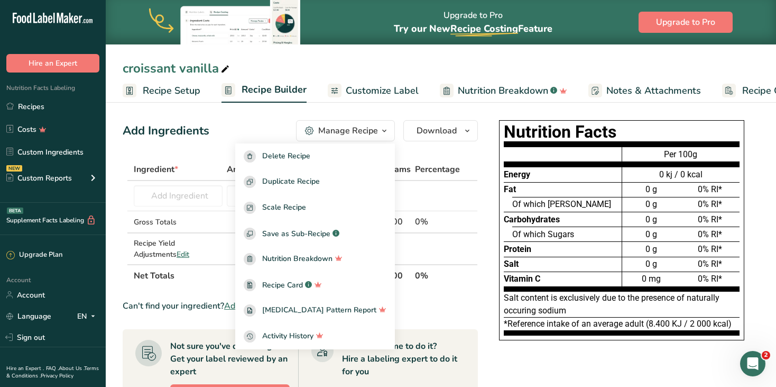
click at [389, 132] on icon "button" at bounding box center [384, 130] width 8 height 13
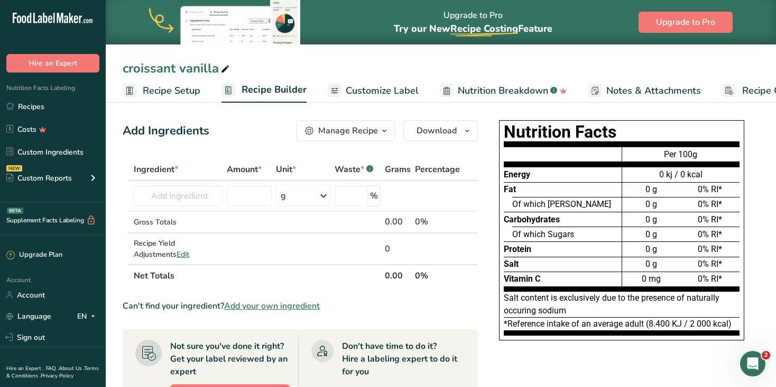
click at [381, 130] on icon "button" at bounding box center [384, 130] width 8 height 13
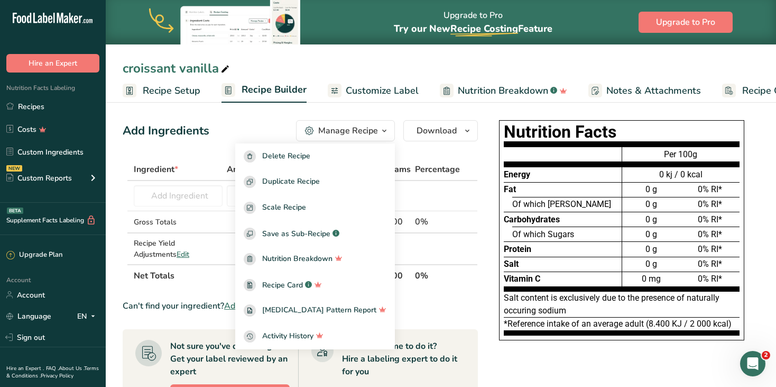
click at [187, 283] on th "Net Totals" at bounding box center [257, 275] width 251 height 22
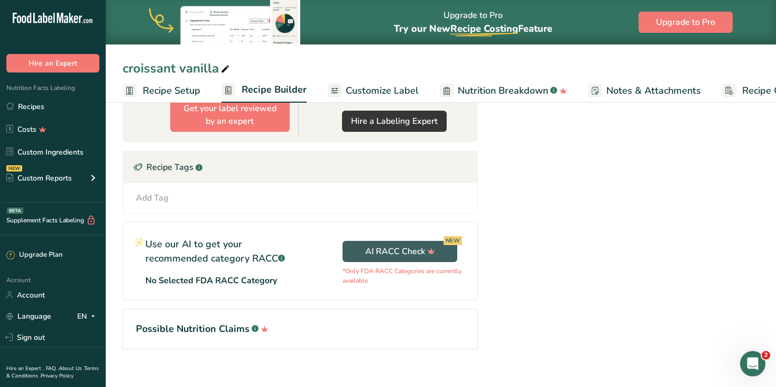
scroll to position [297, 0]
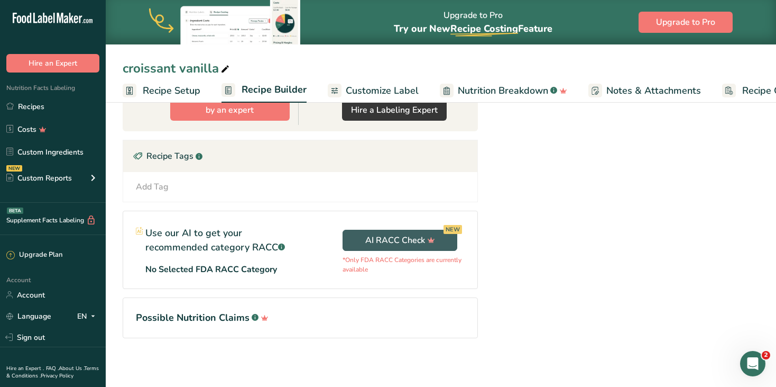
click at [259, 265] on p "No Selected FDA RACC Category" at bounding box center [211, 269] width 132 height 13
click at [187, 169] on div "Recipe Tags .a-a{fill:#347362;}.b-a{fill:#fff;}" at bounding box center [300, 156] width 354 height 32
click at [215, 159] on div "Recipe Tags .a-a{fill:#347362;}.b-a{fill:#fff;}" at bounding box center [300, 156] width 354 height 32
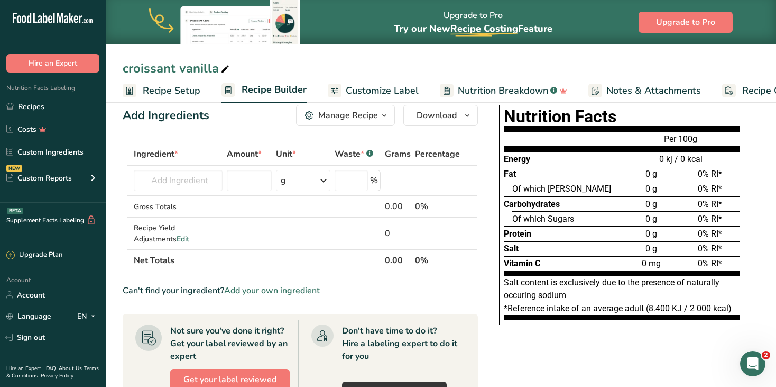
scroll to position [0, 0]
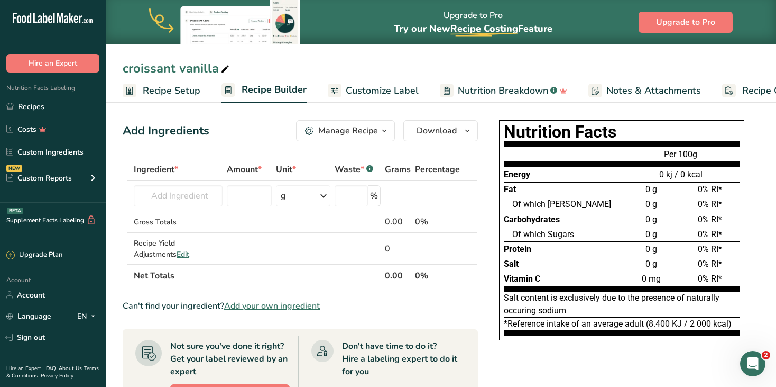
click at [395, 91] on span "Customize Label" at bounding box center [382, 91] width 73 height 14
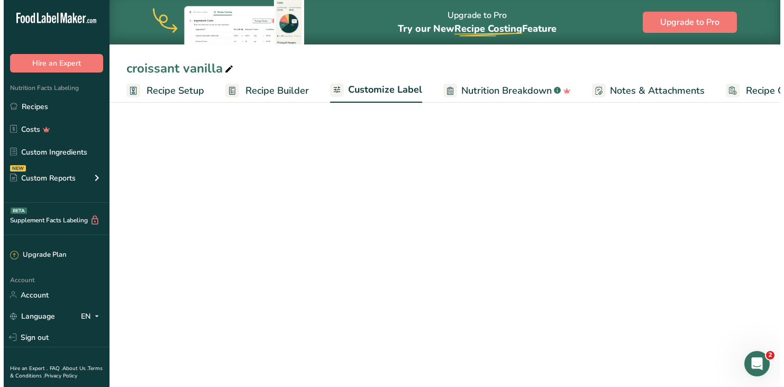
scroll to position [0, 57]
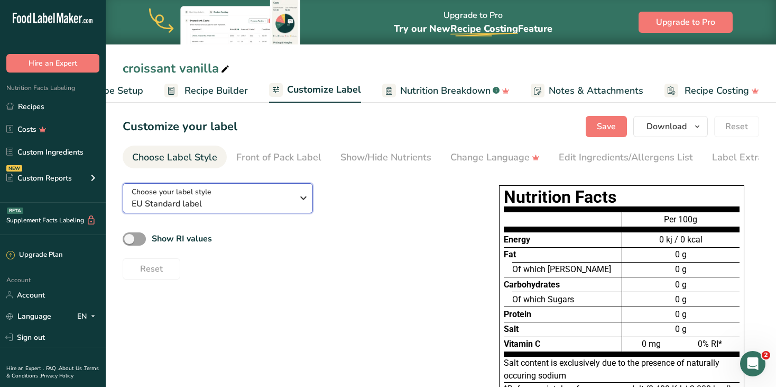
click at [303, 201] on icon "button" at bounding box center [303, 197] width 13 height 19
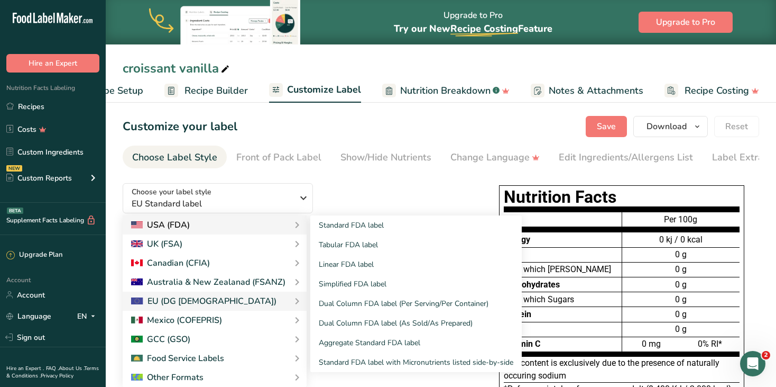
click at [179, 224] on div "USA (FDA)" at bounding box center [160, 224] width 59 height 13
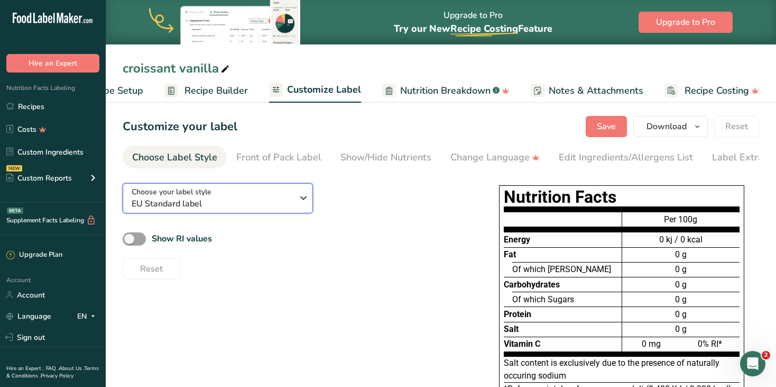
click at [306, 197] on icon "button" at bounding box center [303, 197] width 13 height 19
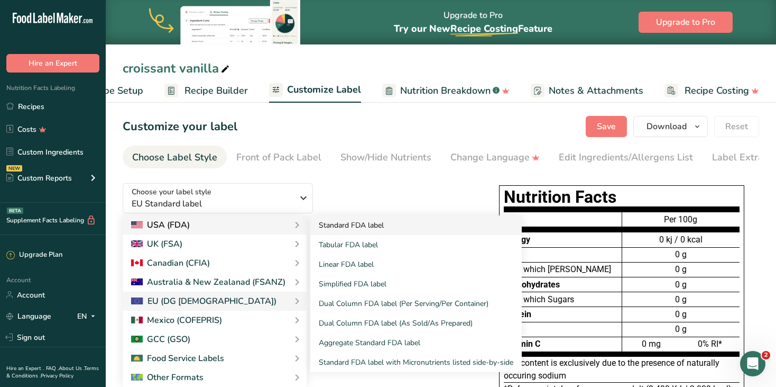
click at [353, 227] on link "Standard FDA label" at bounding box center [415, 225] width 211 height 20
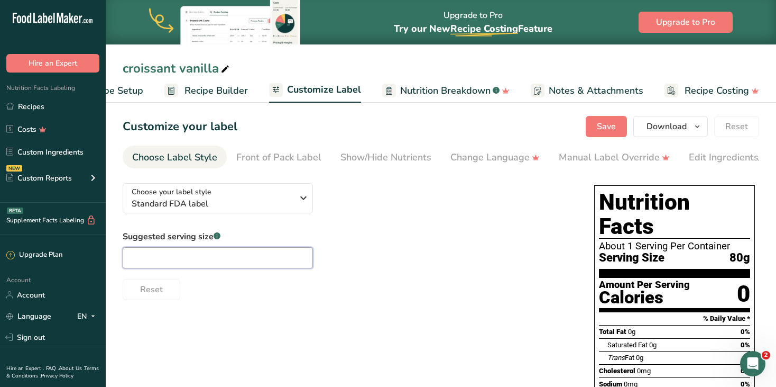
click at [157, 264] on input "text" at bounding box center [218, 257] width 190 height 21
type input "8"
click at [205, 89] on span "Recipe Builder" at bounding box center [216, 91] width 63 height 14
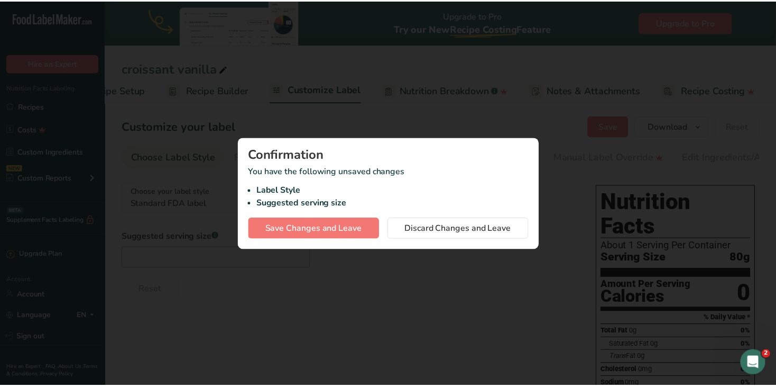
scroll to position [0, 49]
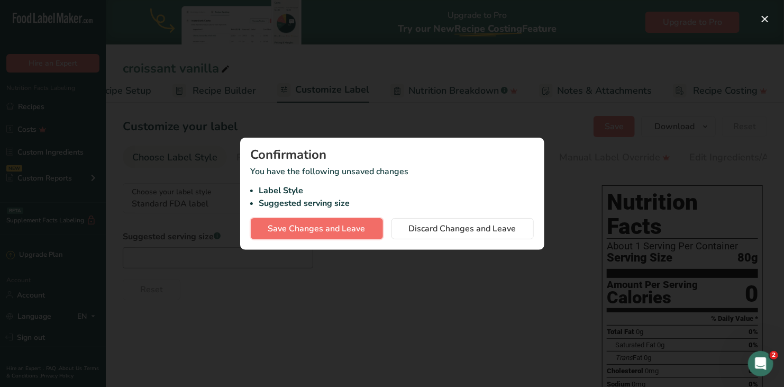
click at [319, 226] on span "Save Changes and Leave" at bounding box center [316, 228] width 97 height 13
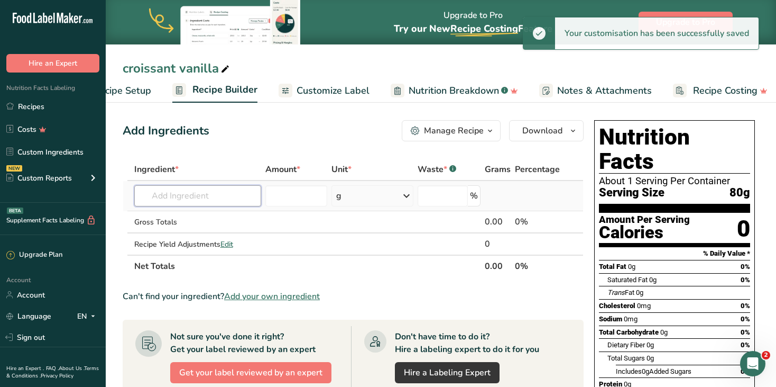
click at [164, 195] on input "text" at bounding box center [197, 195] width 127 height 21
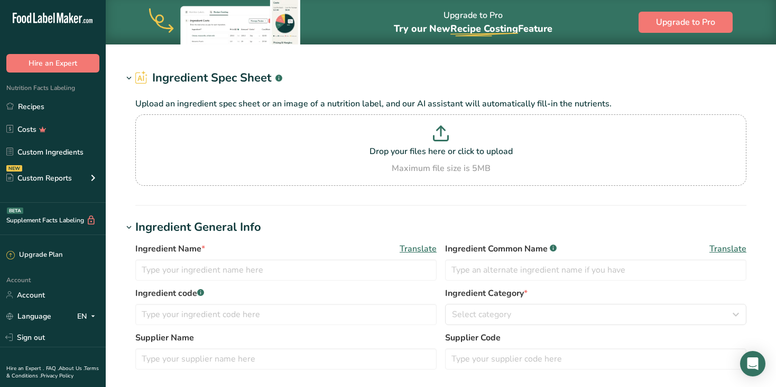
type input "Glucose Syrup"
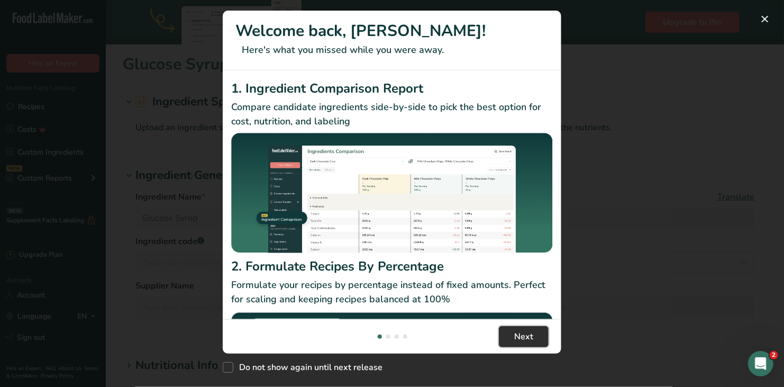
click at [528, 328] on button "Next" at bounding box center [524, 336] width 50 height 21
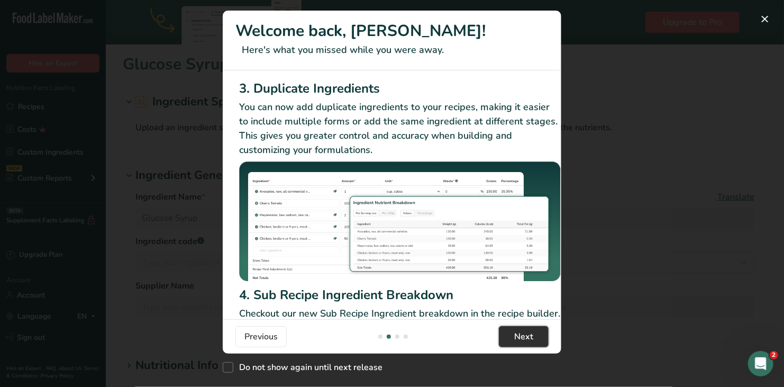
click at [528, 328] on button "Next" at bounding box center [524, 336] width 50 height 21
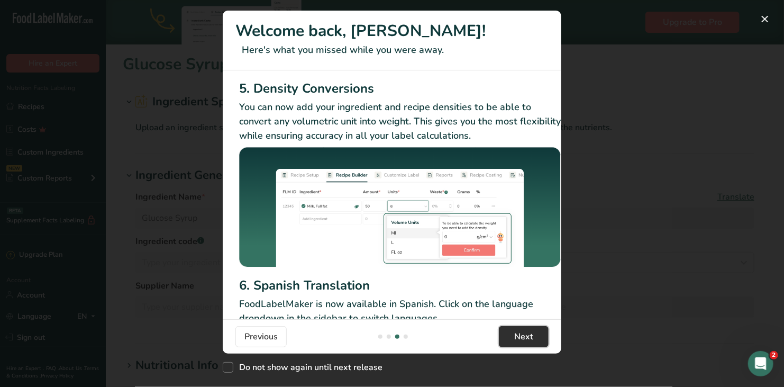
click at [528, 328] on button "Next" at bounding box center [524, 336] width 50 height 21
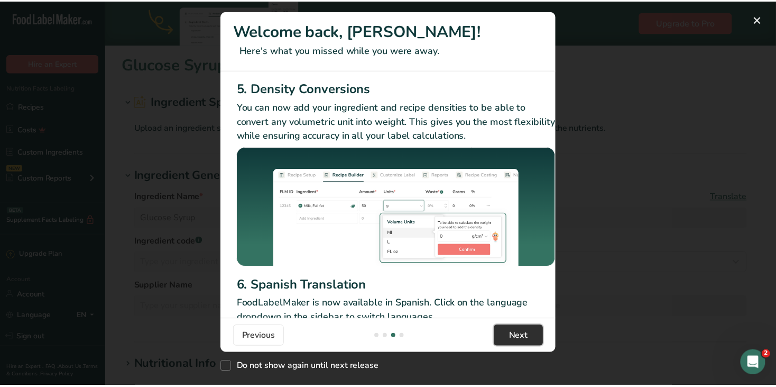
scroll to position [0, 1015]
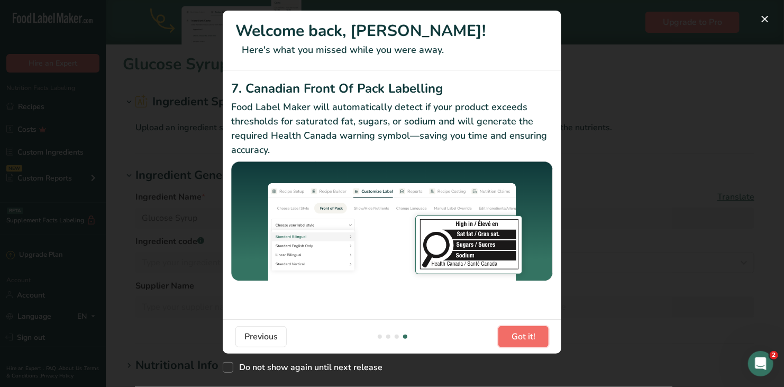
click at [528, 328] on button "Got it!" at bounding box center [523, 336] width 50 height 21
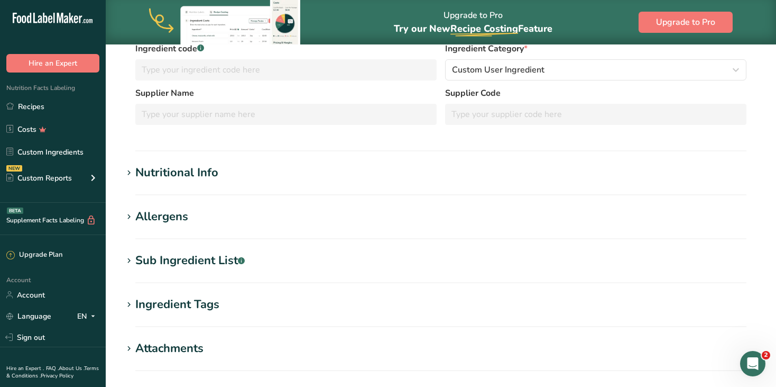
scroll to position [195, 0]
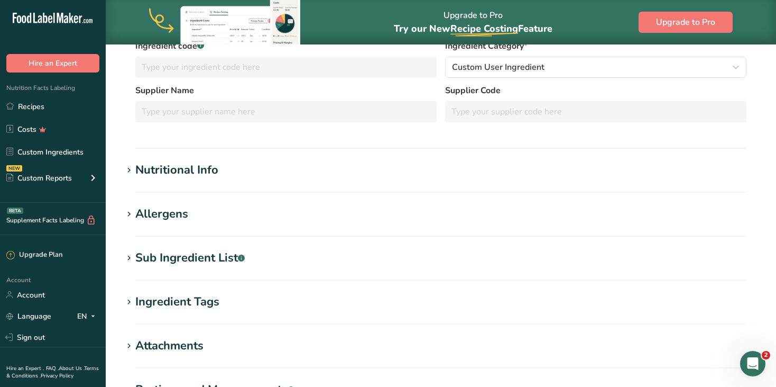
click at [192, 174] on div "Nutritional Info" at bounding box center [176, 169] width 83 height 17
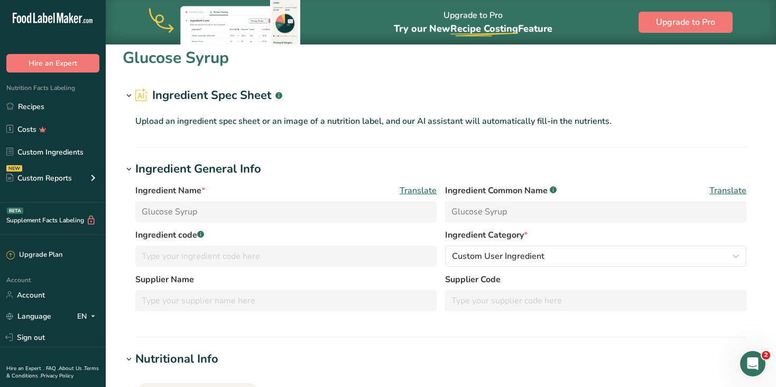
scroll to position [0, 0]
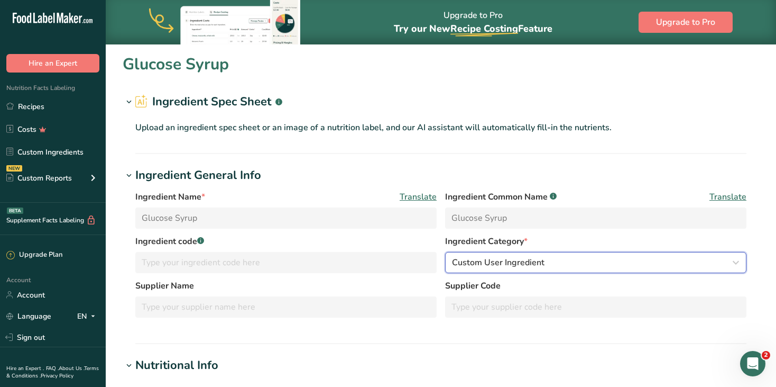
click at [735, 262] on icon "button" at bounding box center [736, 262] width 13 height 19
